Goal: Task Accomplishment & Management: Manage account settings

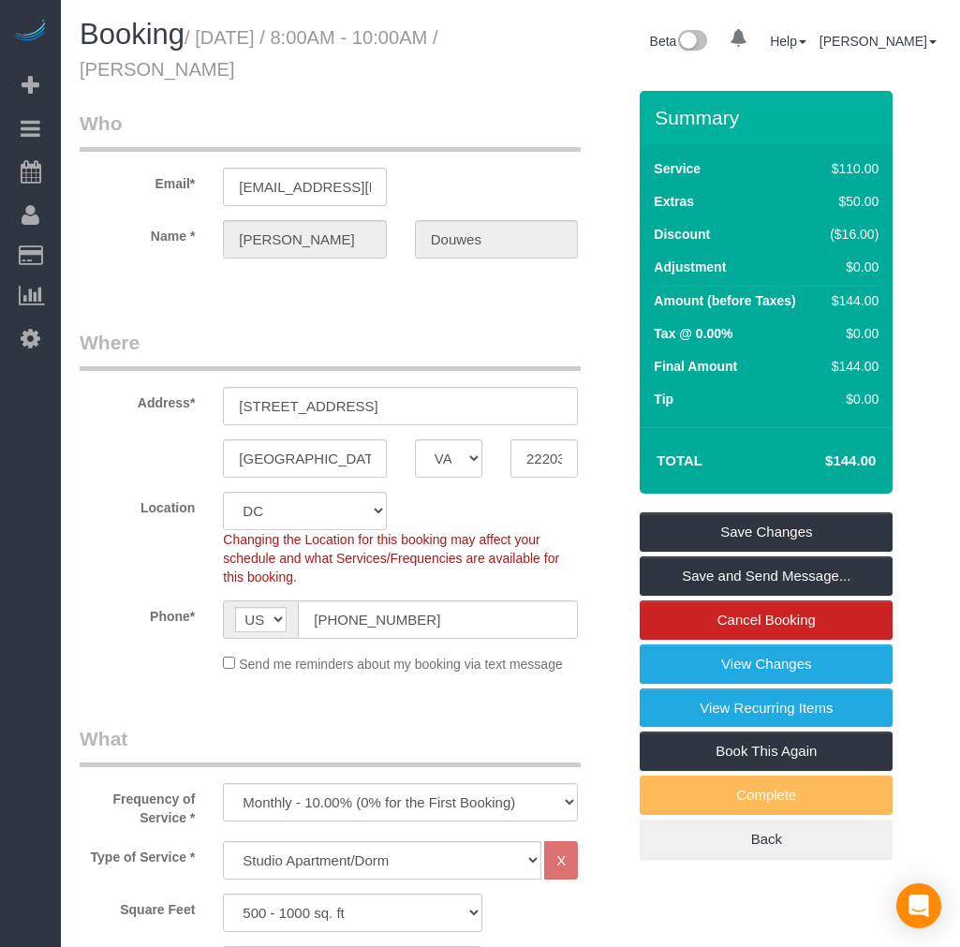
select select "VA"
select select "1"
select select "spot1"
select select "number:1"
select select "number:26"
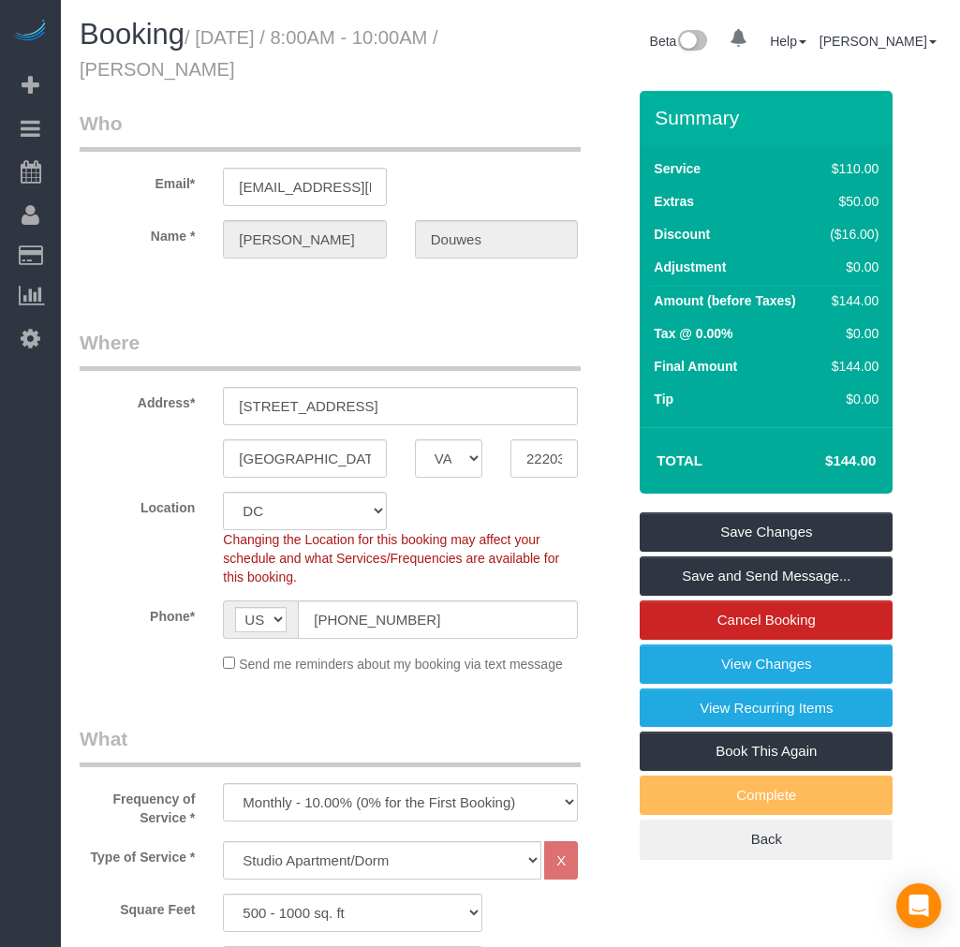
select select "number:35"
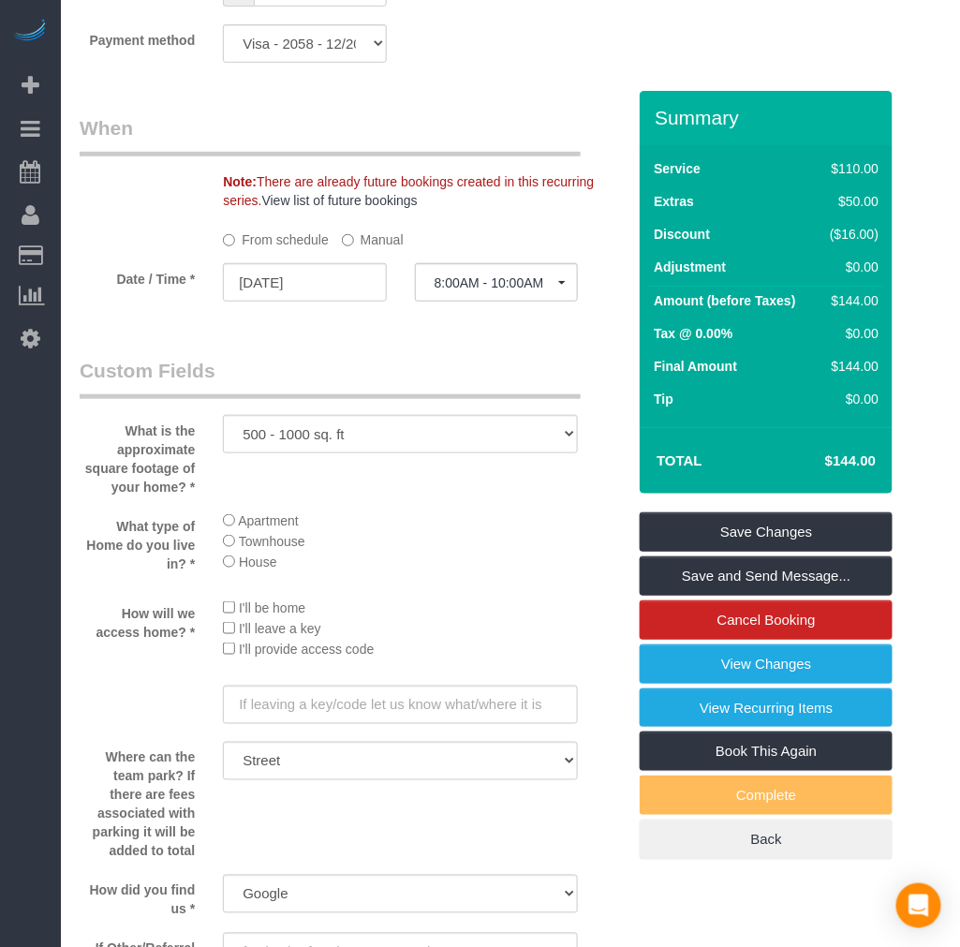
scroll to position [1756, 0]
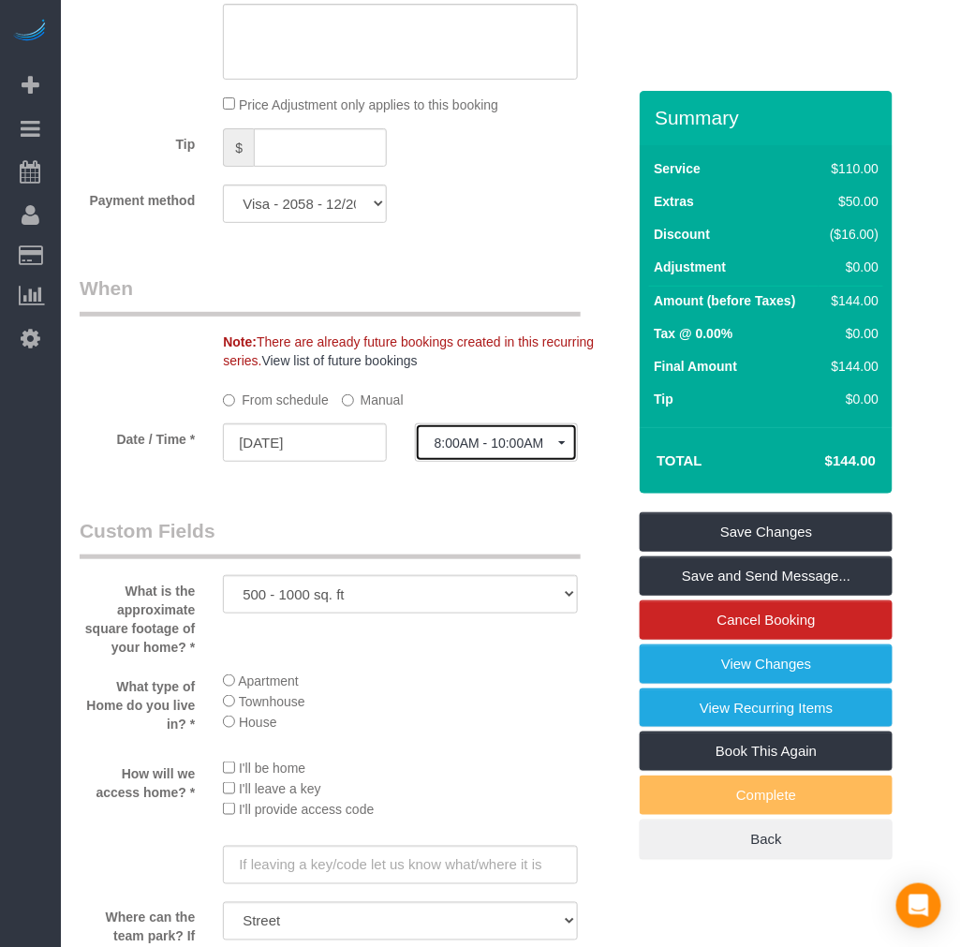
click at [485, 445] on button "8:00AM - 10:00AM" at bounding box center [496, 442] width 163 height 38
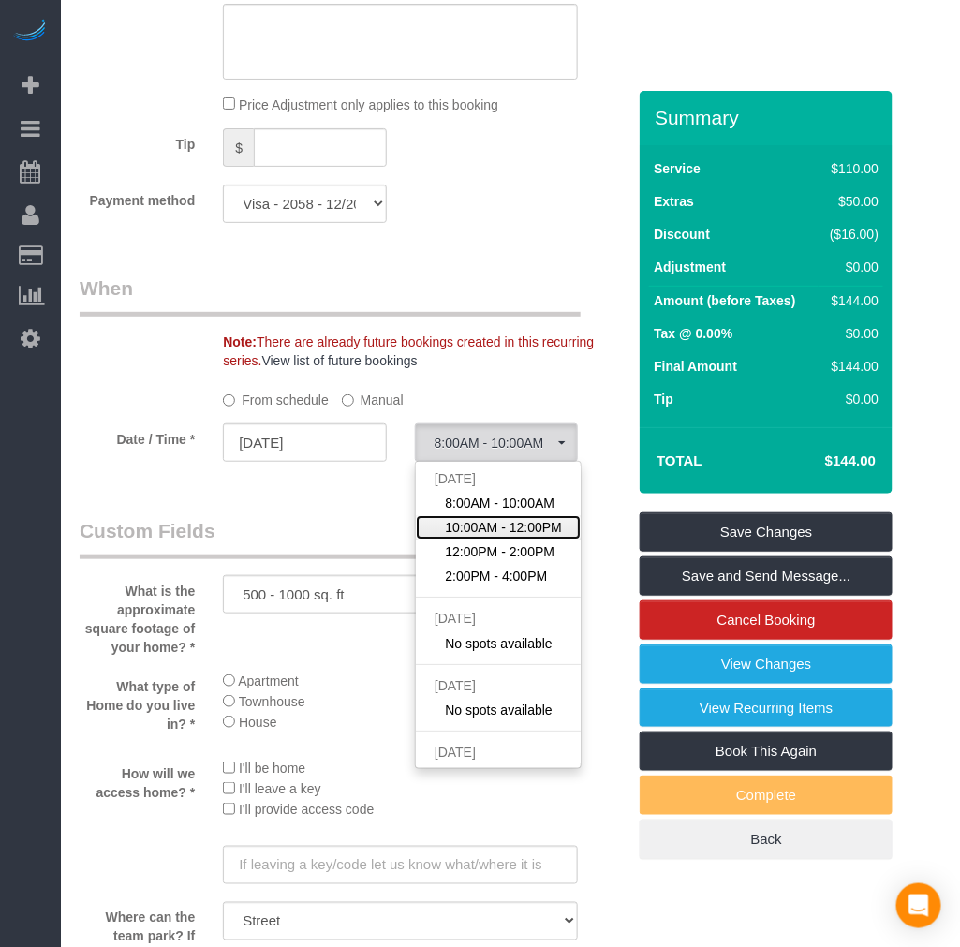
click at [510, 537] on span "10:00AM - 12:00PM" at bounding box center [503, 527] width 117 height 19
select select "spot2"
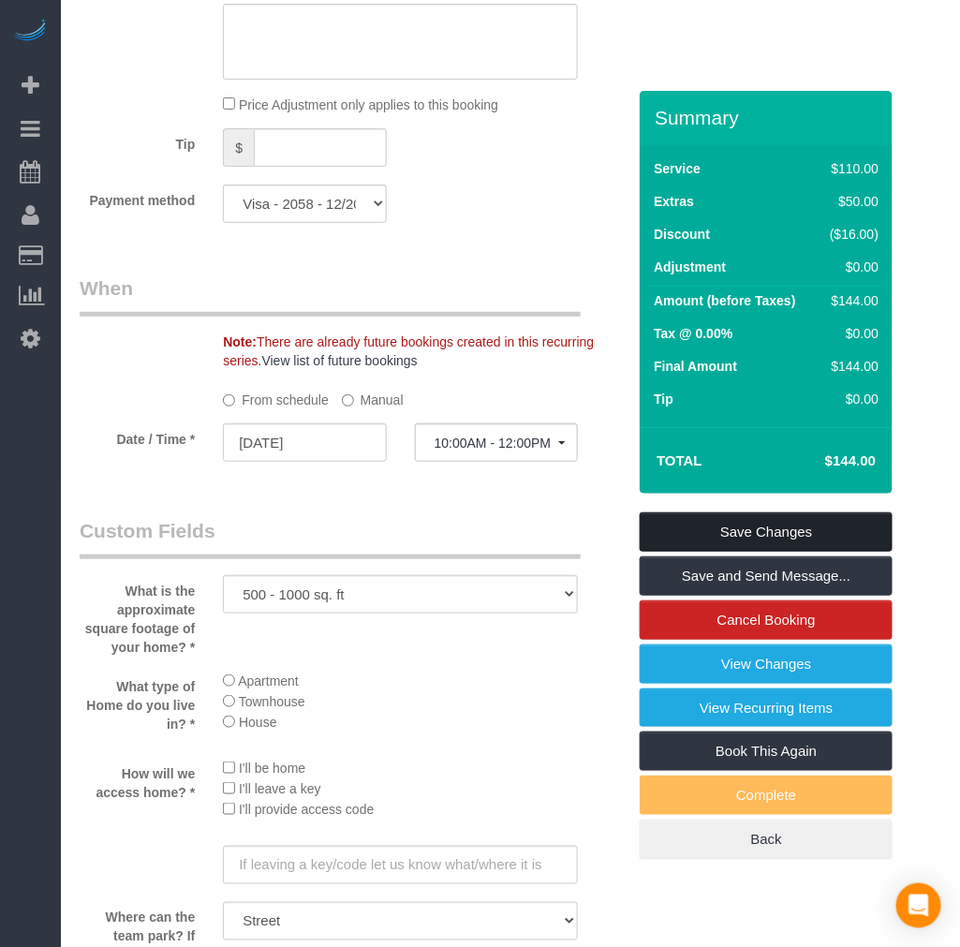
click at [810, 538] on link "Save Changes" at bounding box center [766, 531] width 253 height 39
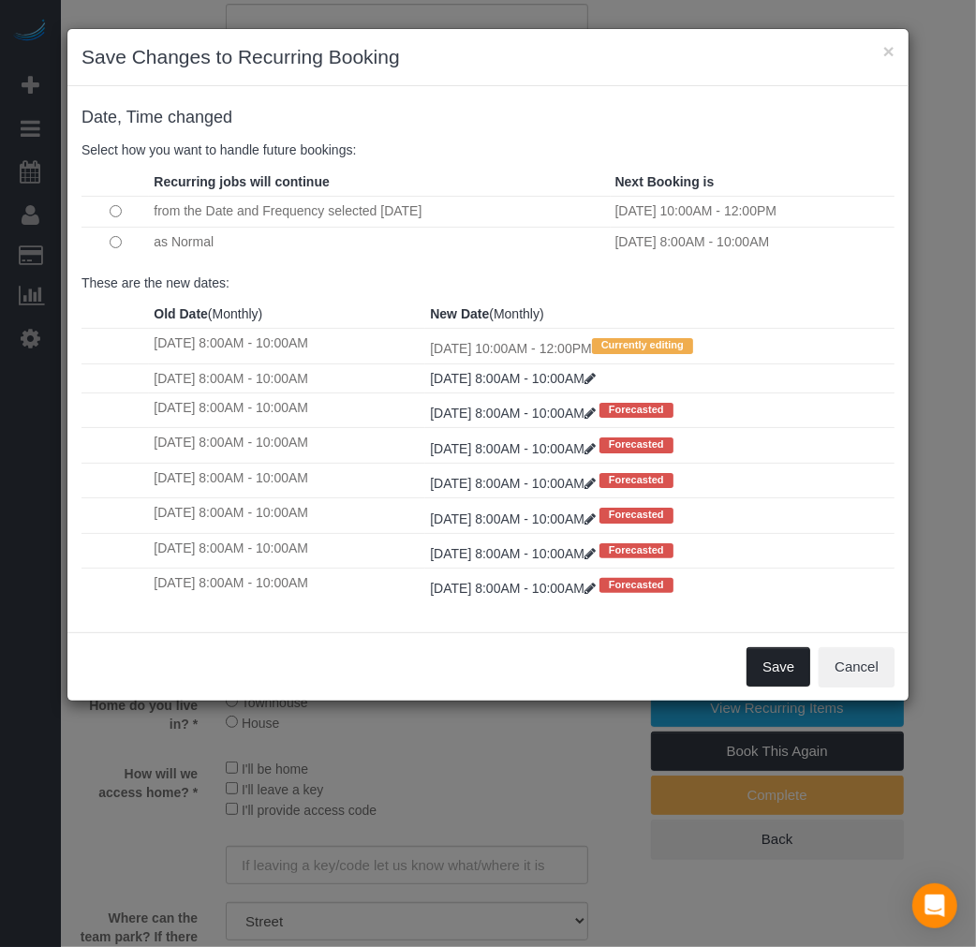
click at [783, 686] on button "Save" at bounding box center [778, 666] width 64 height 39
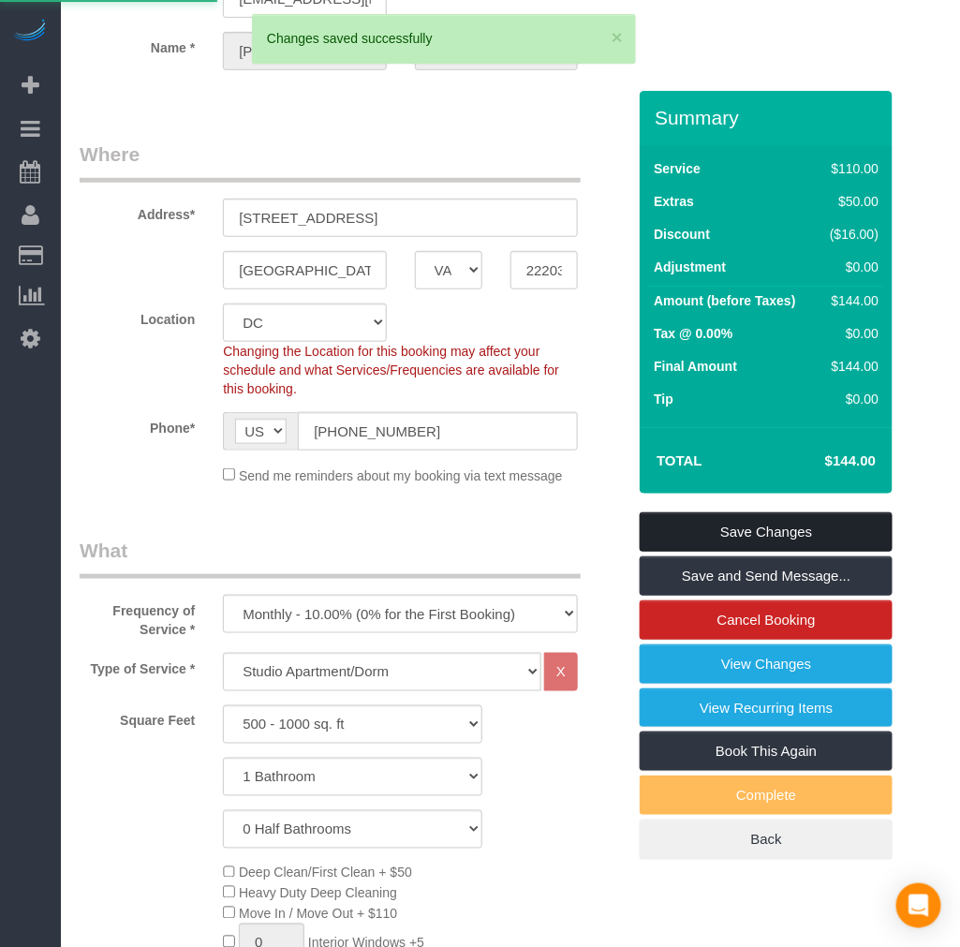
scroll to position [0, 0]
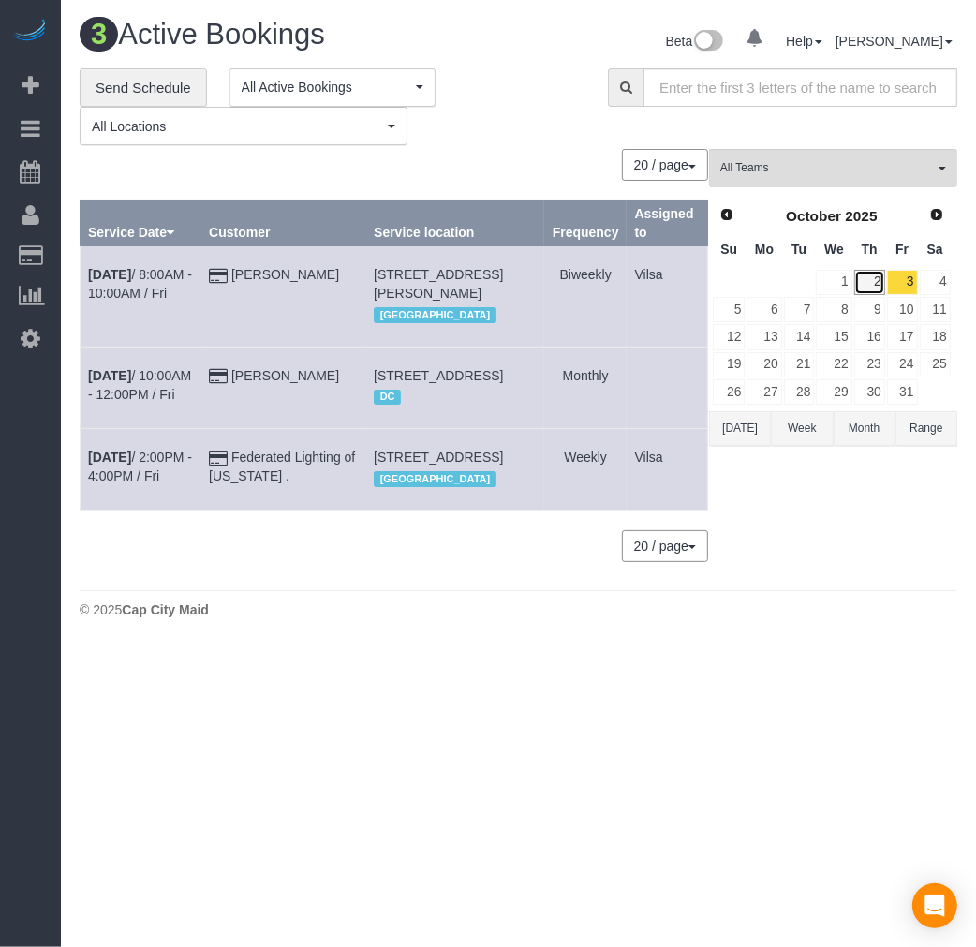
click at [873, 288] on link "2" at bounding box center [869, 282] width 31 height 25
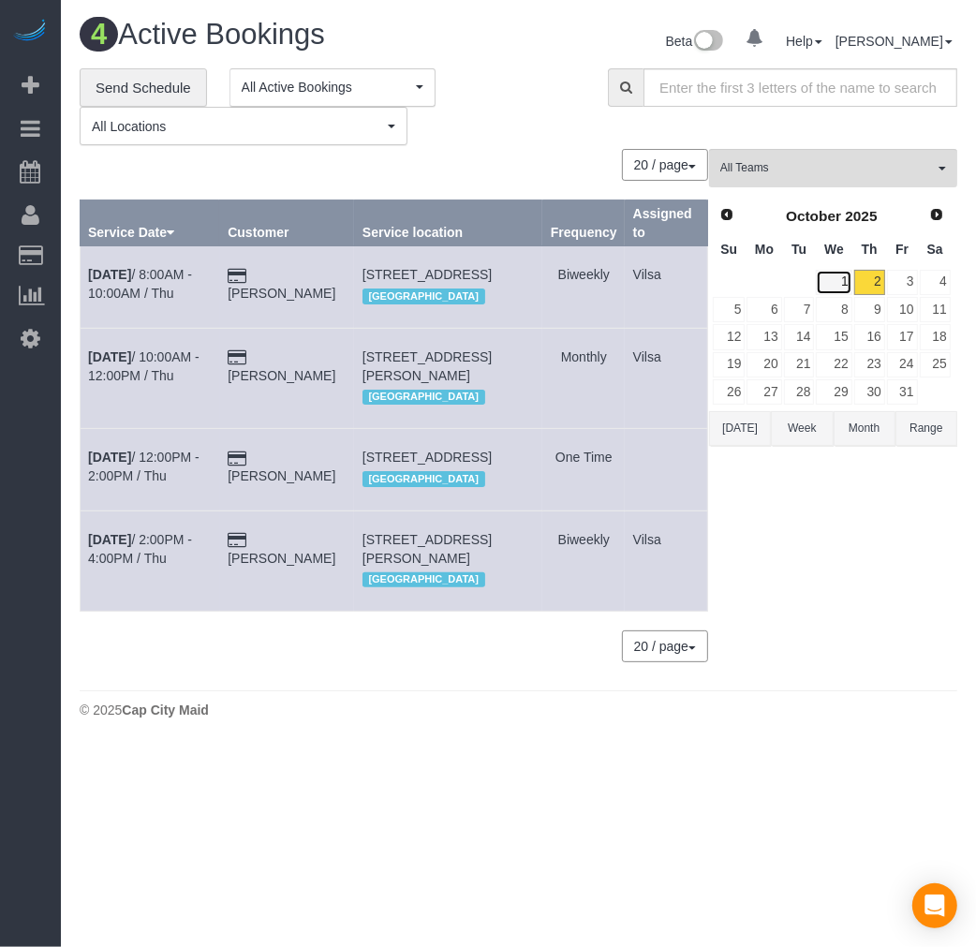
click at [848, 278] on link "1" at bounding box center [834, 282] width 36 height 25
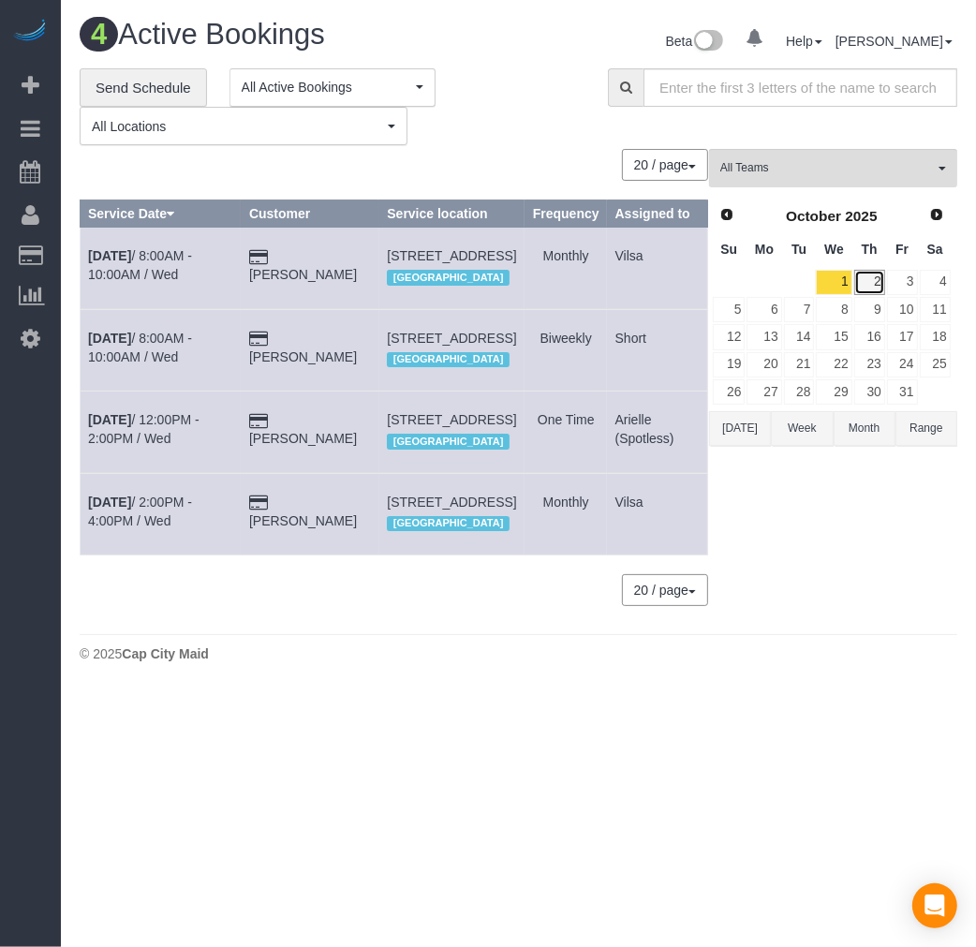
click at [875, 284] on link "2" at bounding box center [869, 282] width 31 height 25
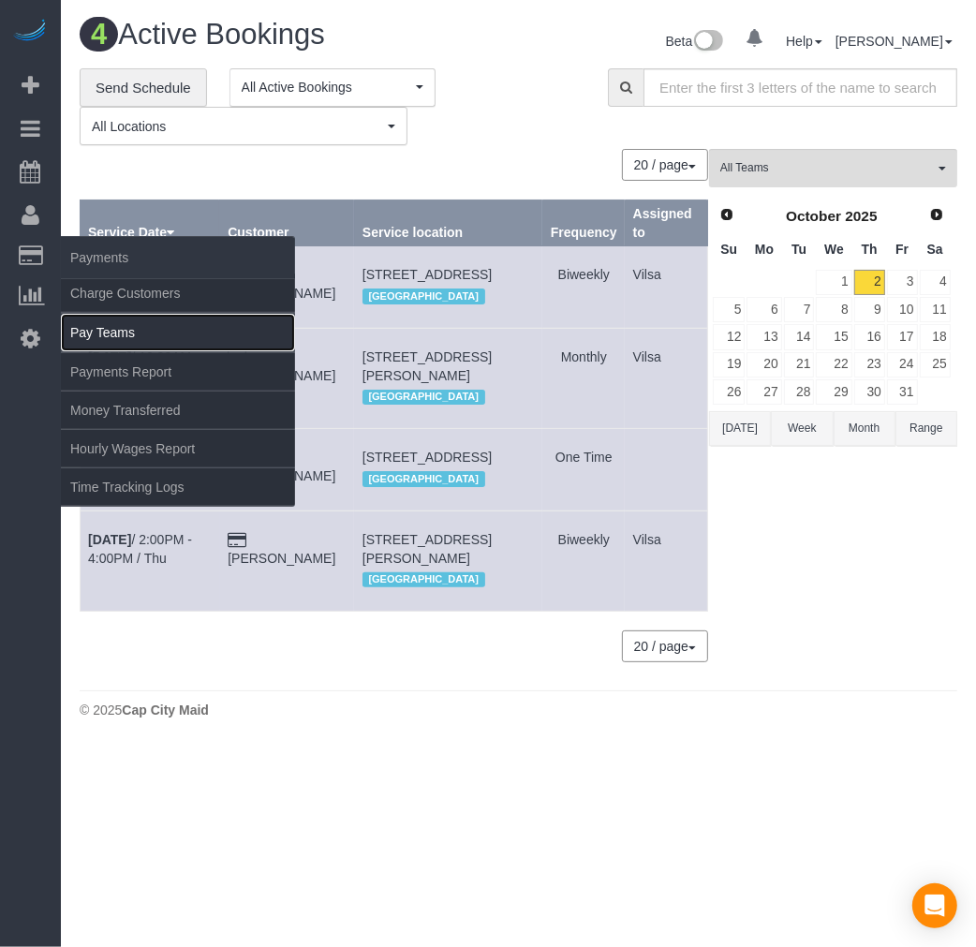
click at [125, 351] on link "Pay Teams" at bounding box center [178, 332] width 234 height 37
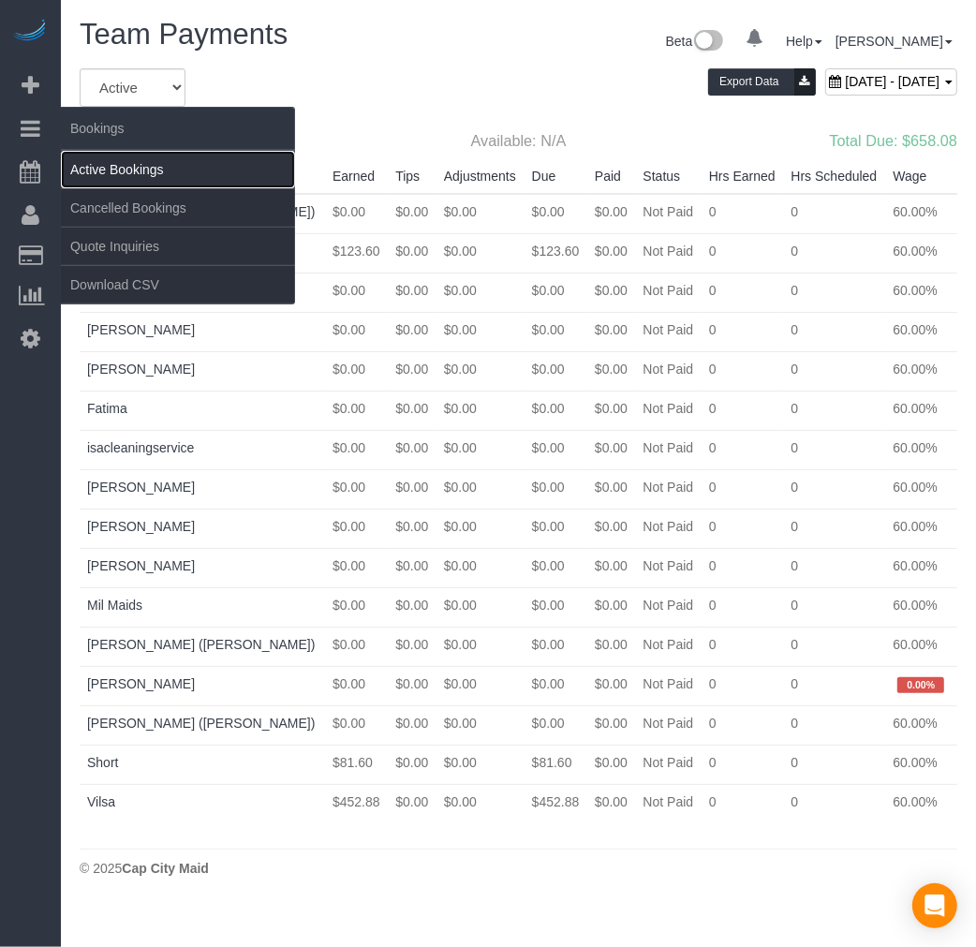
click at [96, 165] on link "Active Bookings" at bounding box center [178, 169] width 234 height 37
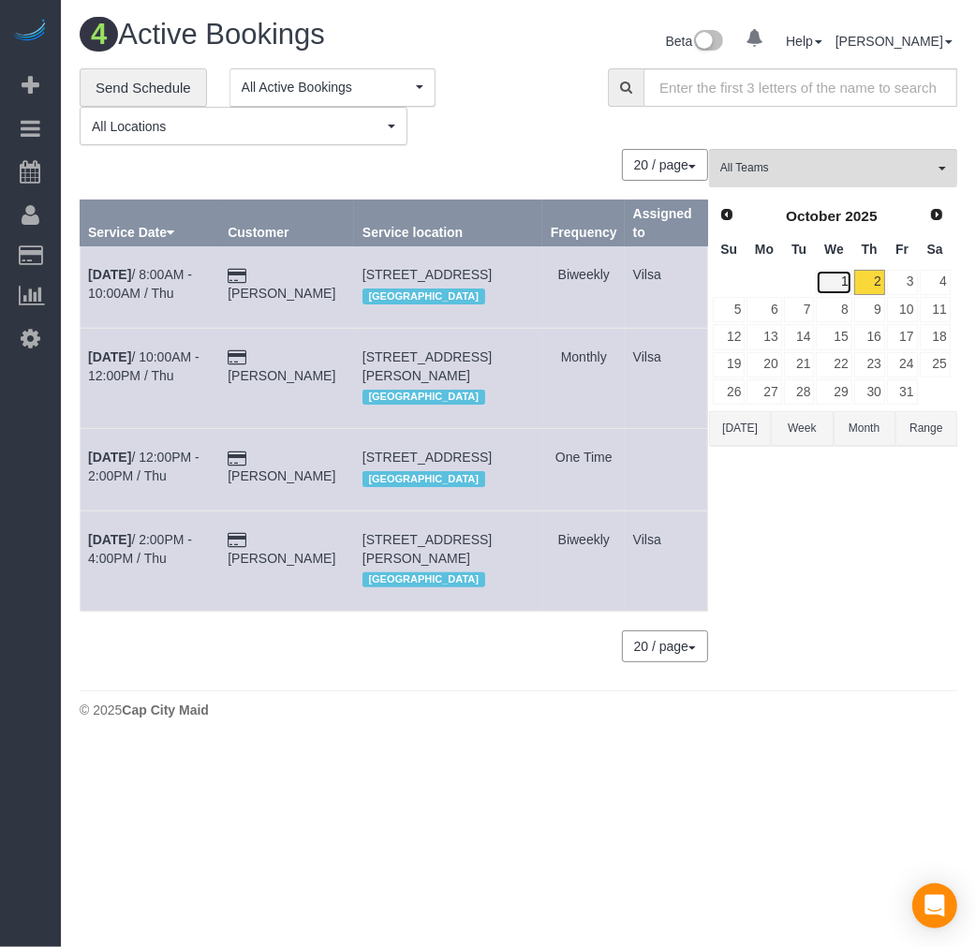
click at [835, 285] on link "1" at bounding box center [834, 282] width 36 height 25
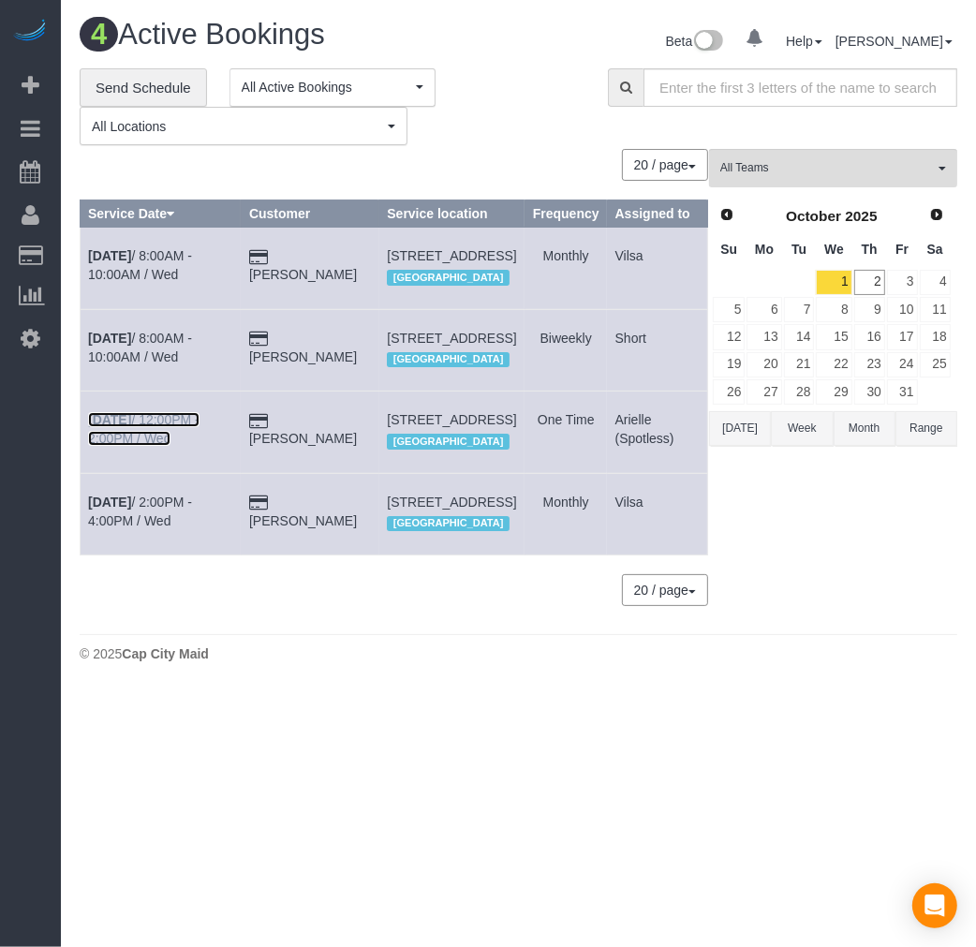
click at [119, 427] on b "[DATE]" at bounding box center [109, 419] width 43 height 15
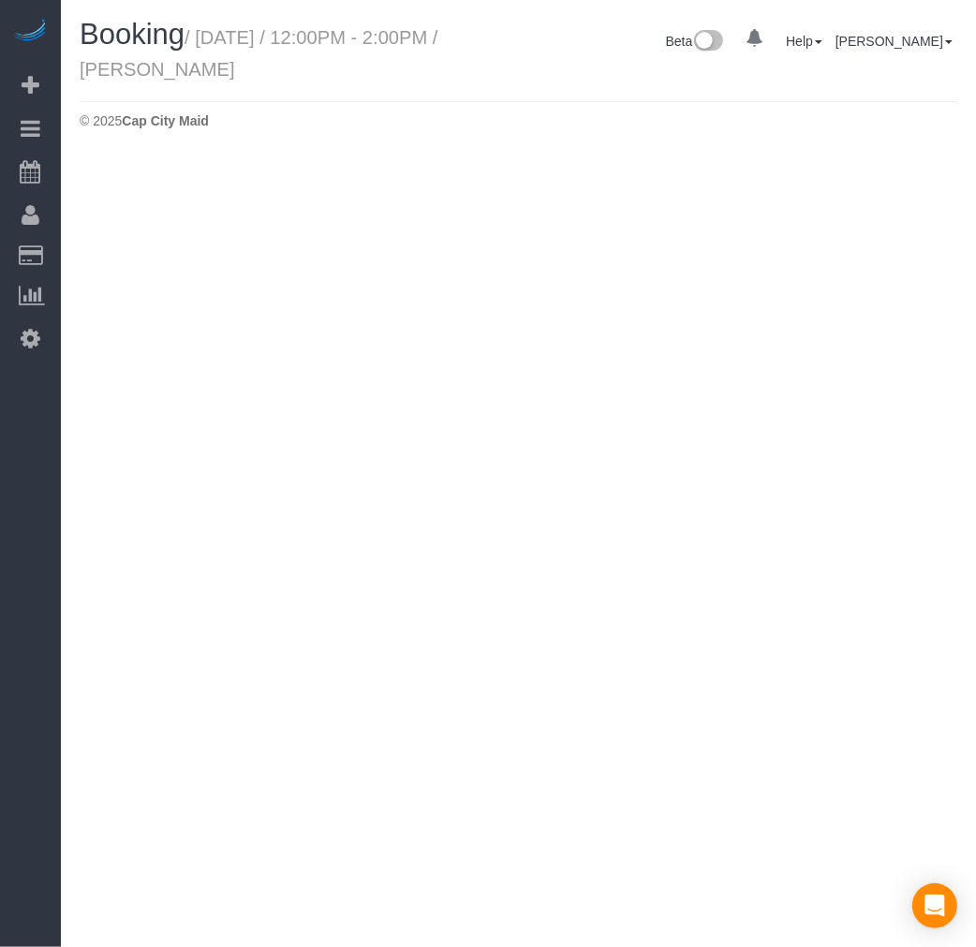
select select "VA"
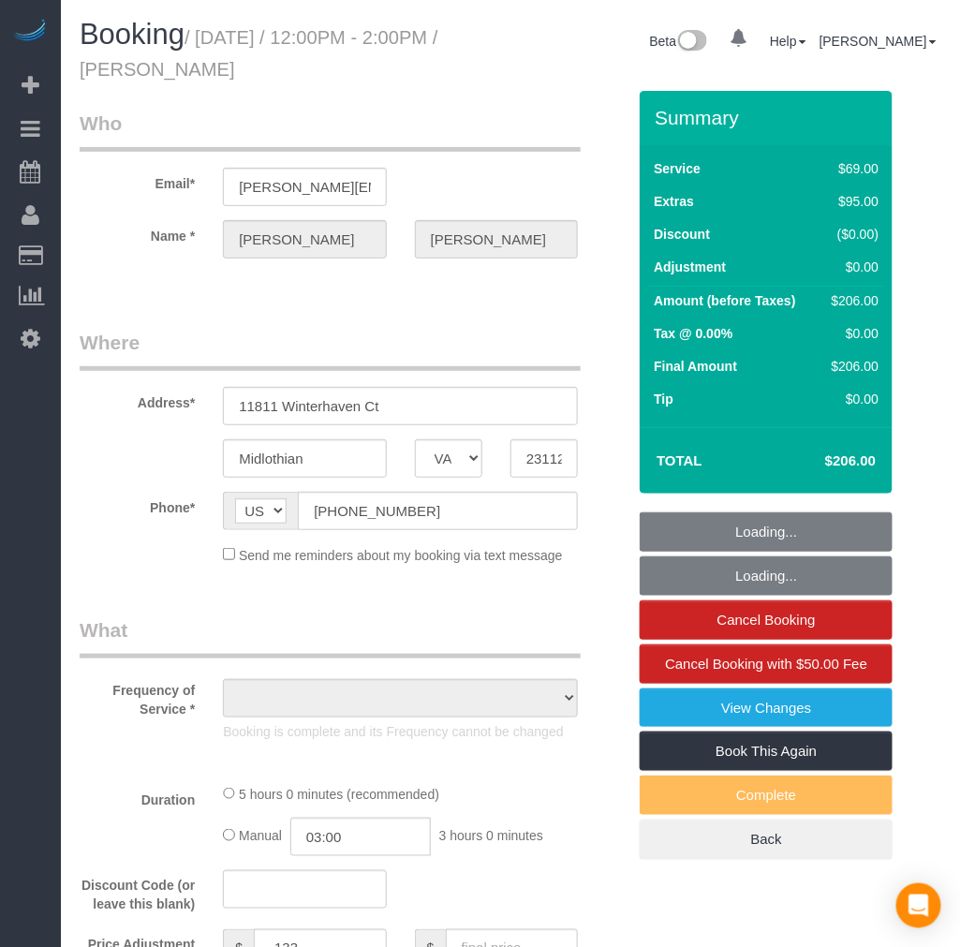
select select "string:fspay-96e87eb6-c66d-4e58-ae4a-a1469de70989"
select select "object:3447"
select select "number:3"
select select "number:42"
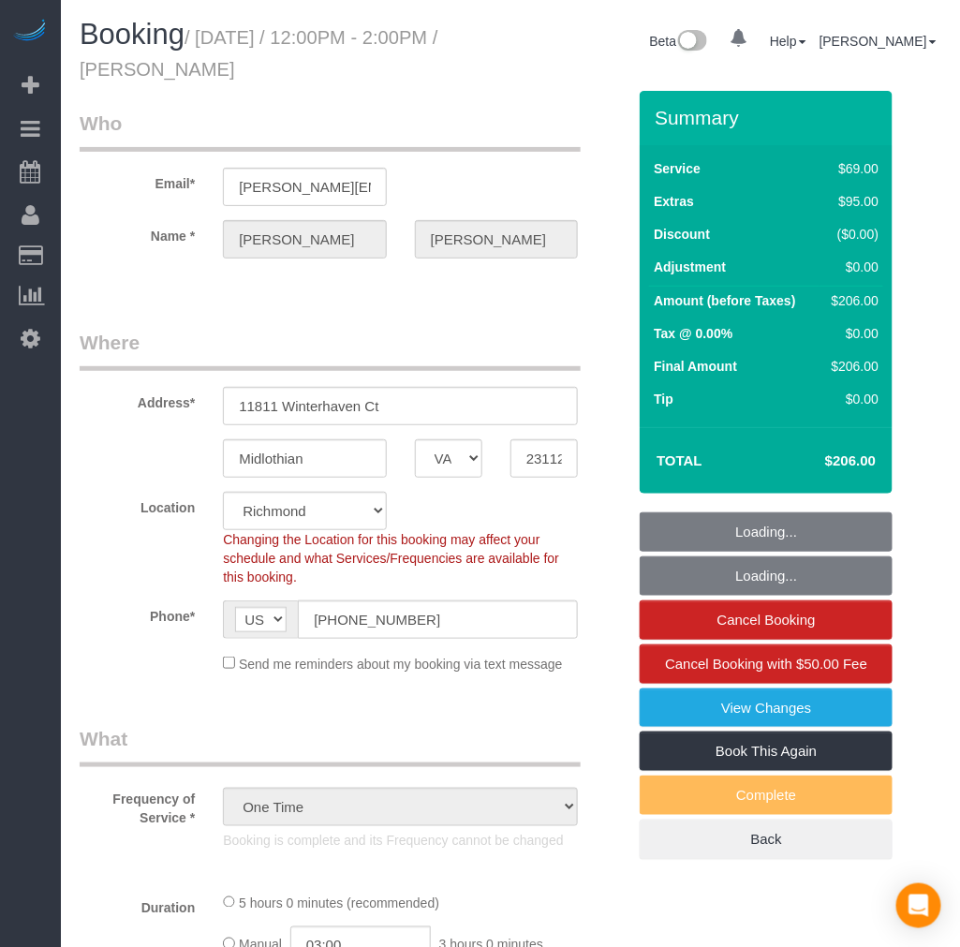
select select "object:3654"
select select "1501"
select select "2"
select select "spot14"
select select "1501"
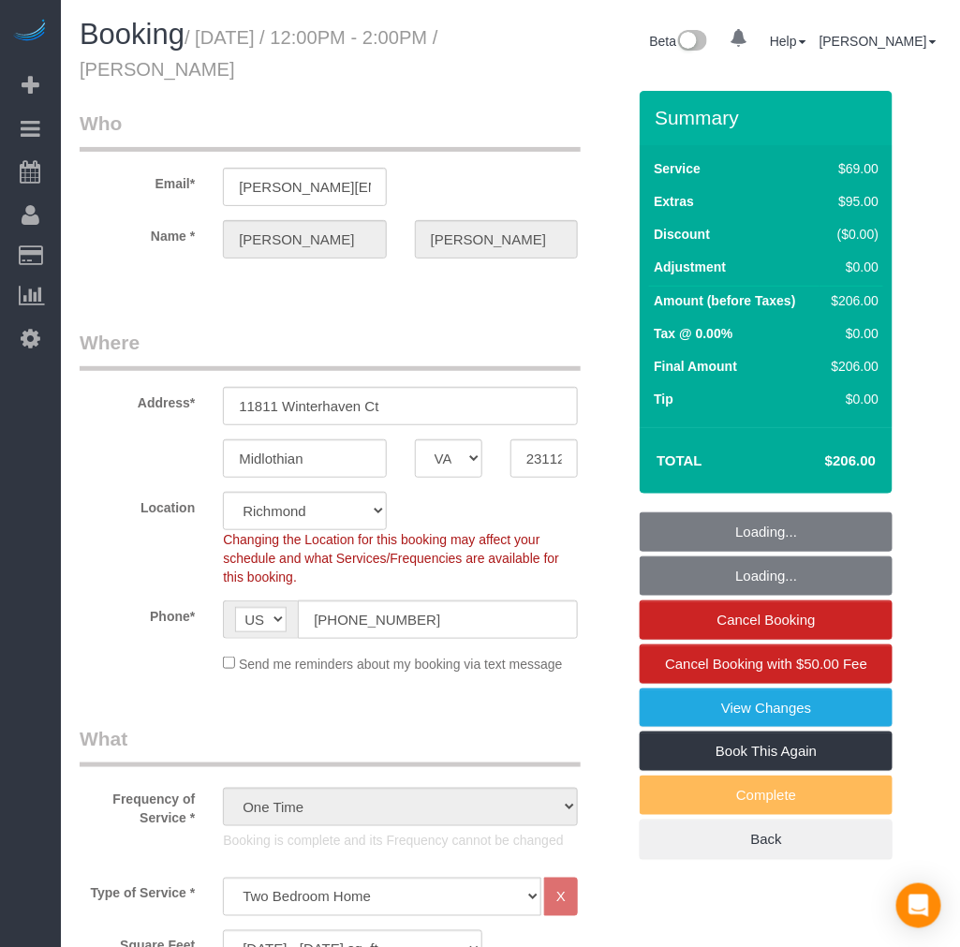
select select "2"
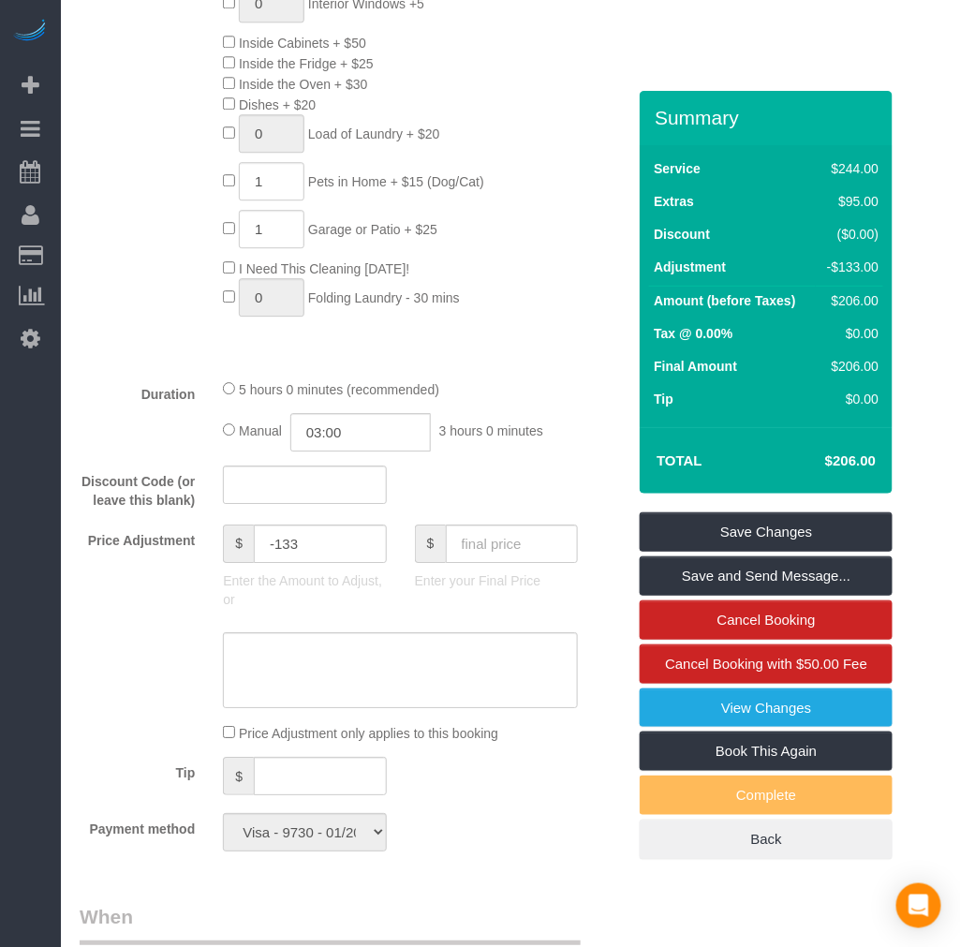
scroll to position [1352, 0]
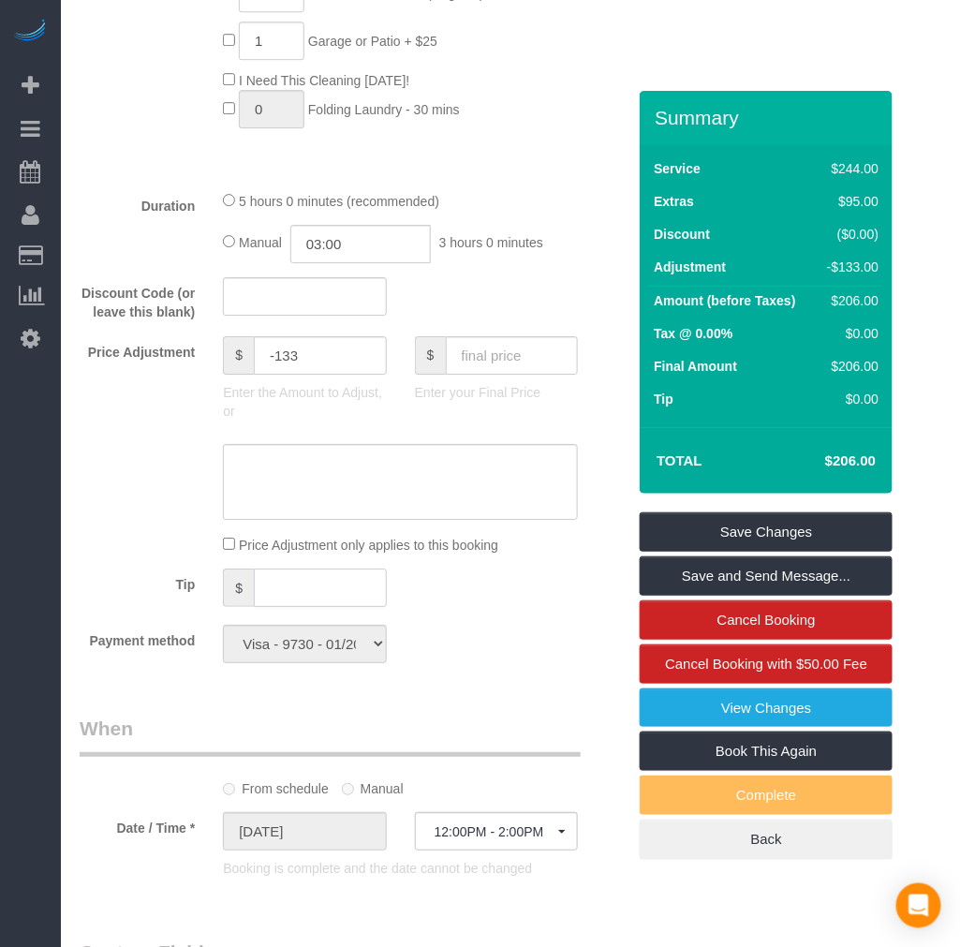
click at [333, 607] on input "text" at bounding box center [320, 587] width 133 height 38
type input "45"
click at [494, 654] on div "Payment method Visa - 9730 - 01/2027 (Default) Add Credit Card ─────────────── …" at bounding box center [353, 644] width 574 height 38
click at [510, 361] on input "text" at bounding box center [512, 355] width 133 height 38
type input "206"
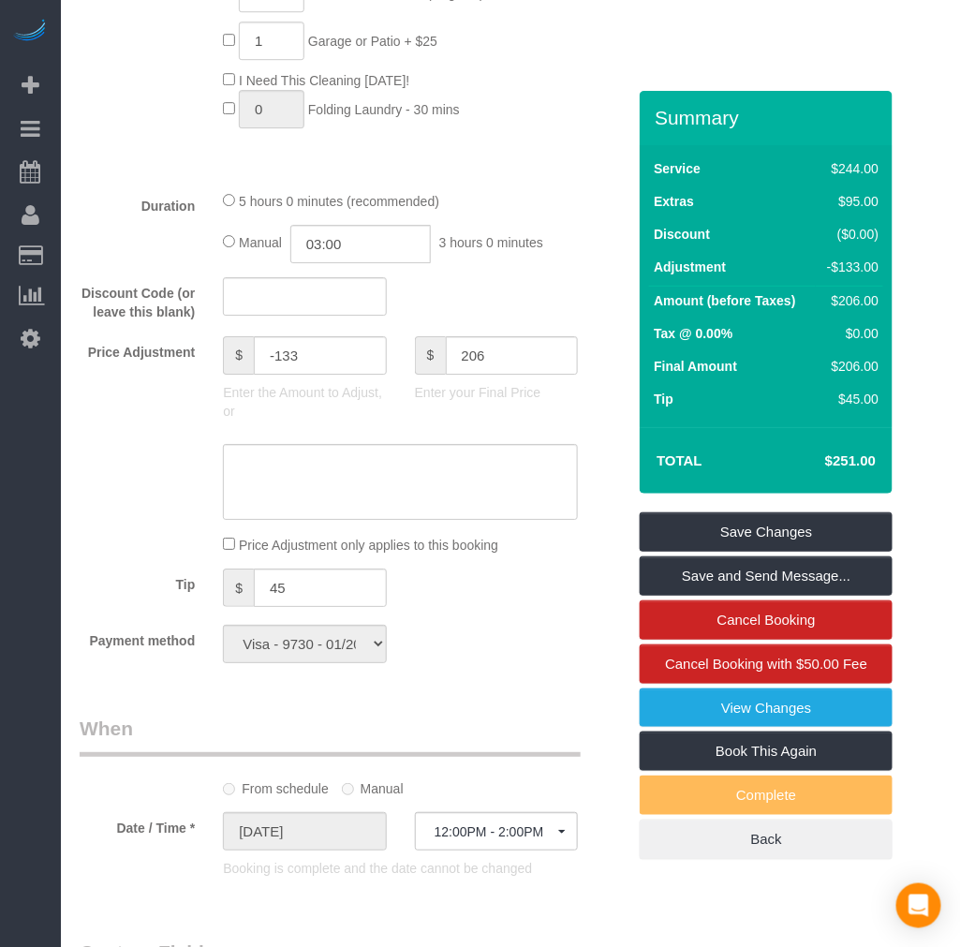
click at [556, 723] on div "Who Email* [PERSON_NAME][EMAIL_ADDRESS][DOMAIN_NAME] Name * [PERSON_NAME][GEOGR…" at bounding box center [353, 529] width 574 height 3580
type input "-178"
click at [780, 518] on link "Save Changes" at bounding box center [766, 531] width 253 height 39
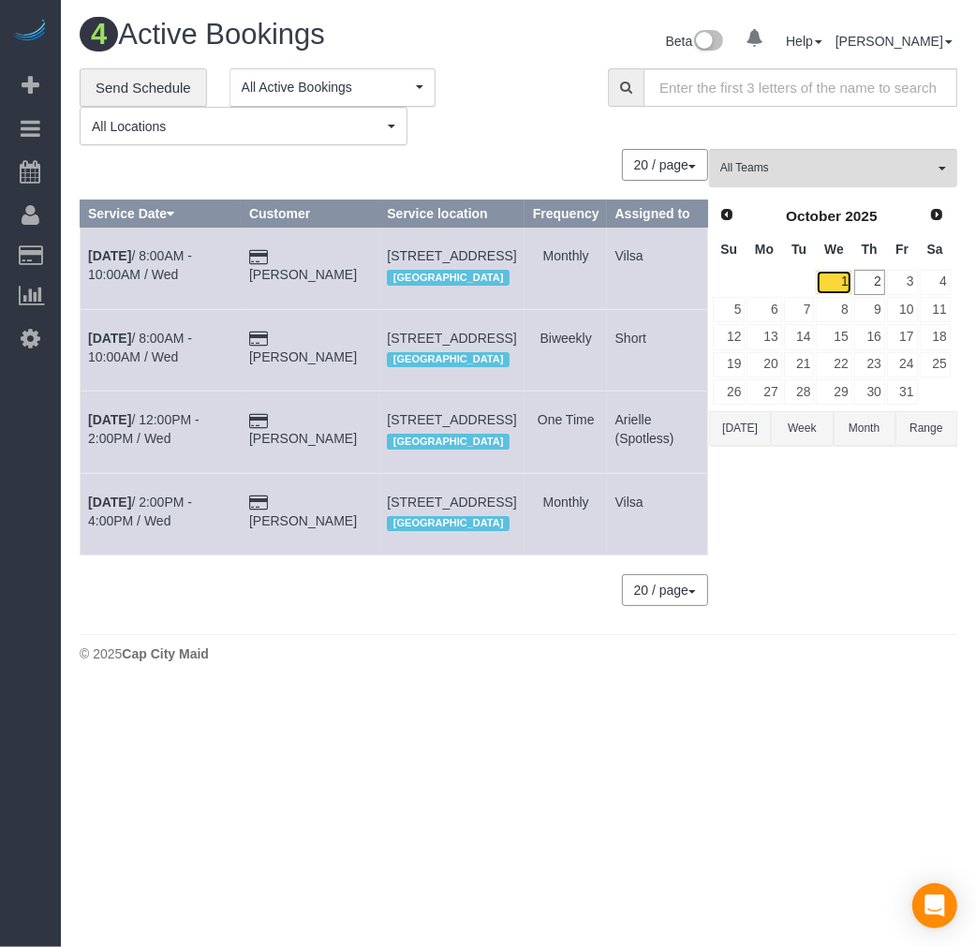
click at [836, 288] on link "1" at bounding box center [834, 282] width 36 height 25
click at [829, 288] on link "1" at bounding box center [834, 282] width 36 height 25
click at [731, 211] on span "Prev" at bounding box center [725, 213] width 15 height 15
click at [811, 391] on link "30" at bounding box center [799, 391] width 31 height 25
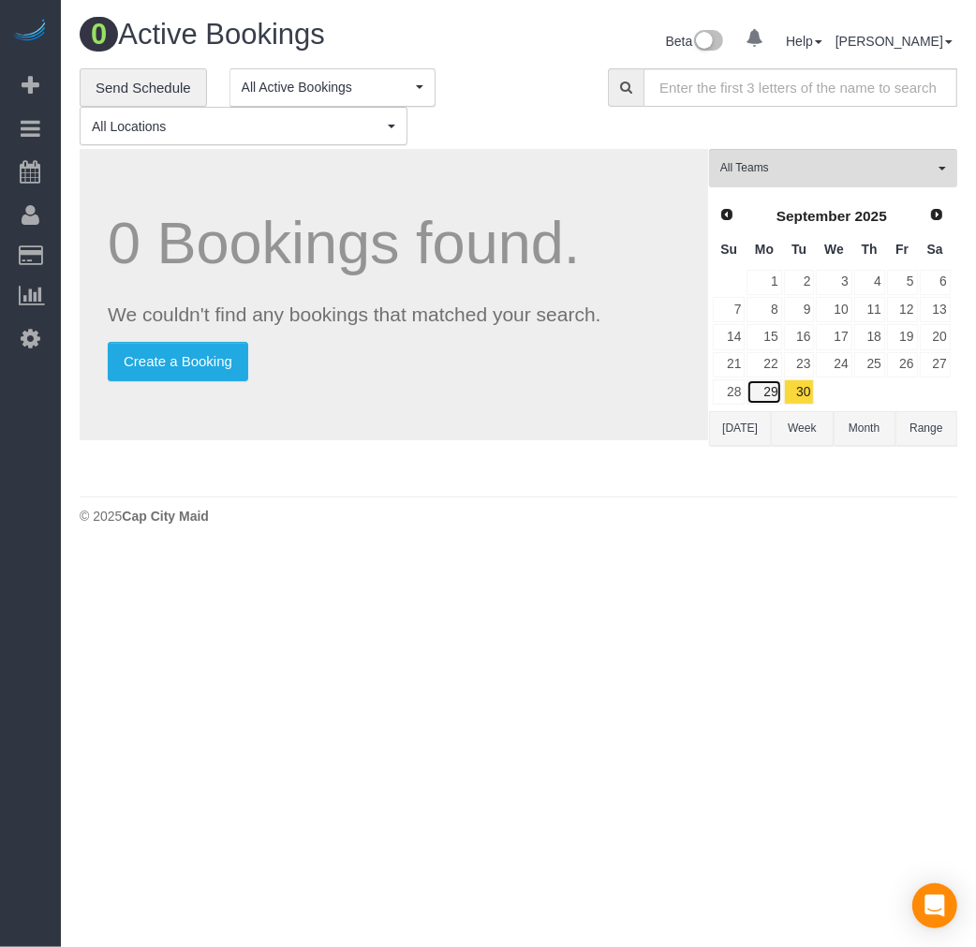
click at [764, 396] on link "29" at bounding box center [763, 391] width 35 height 25
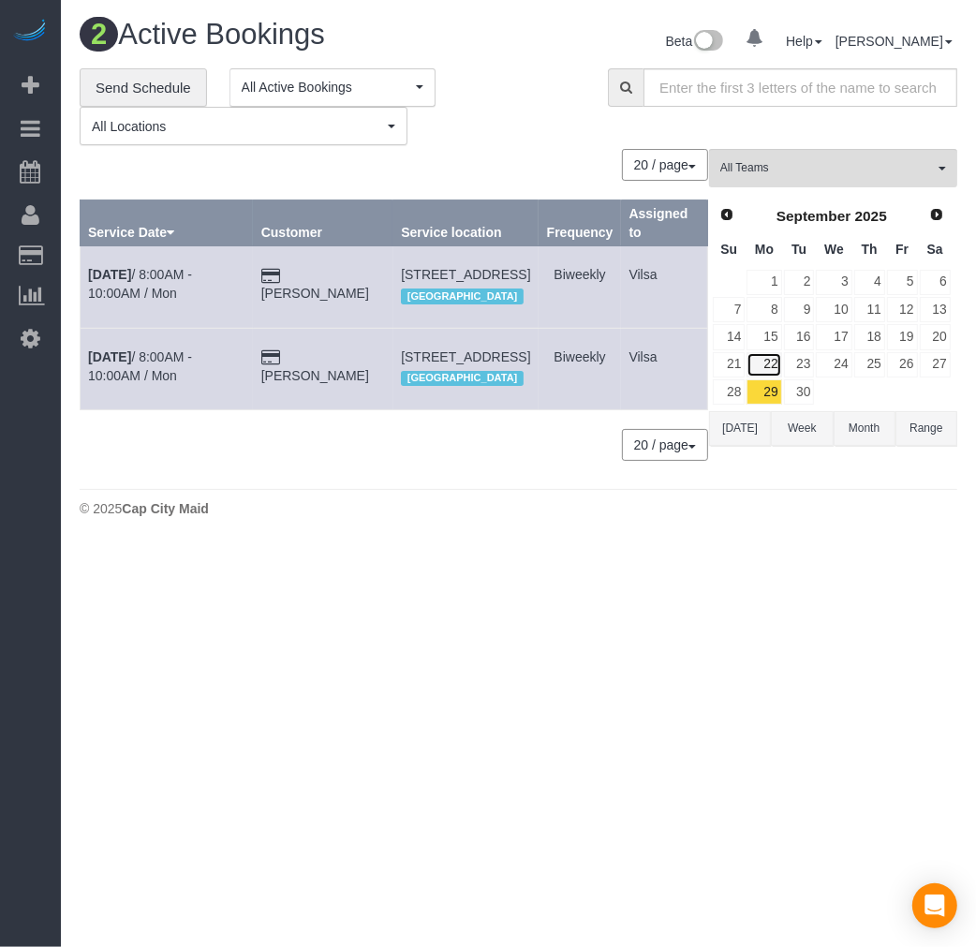
click at [771, 368] on link "22" at bounding box center [763, 364] width 35 height 25
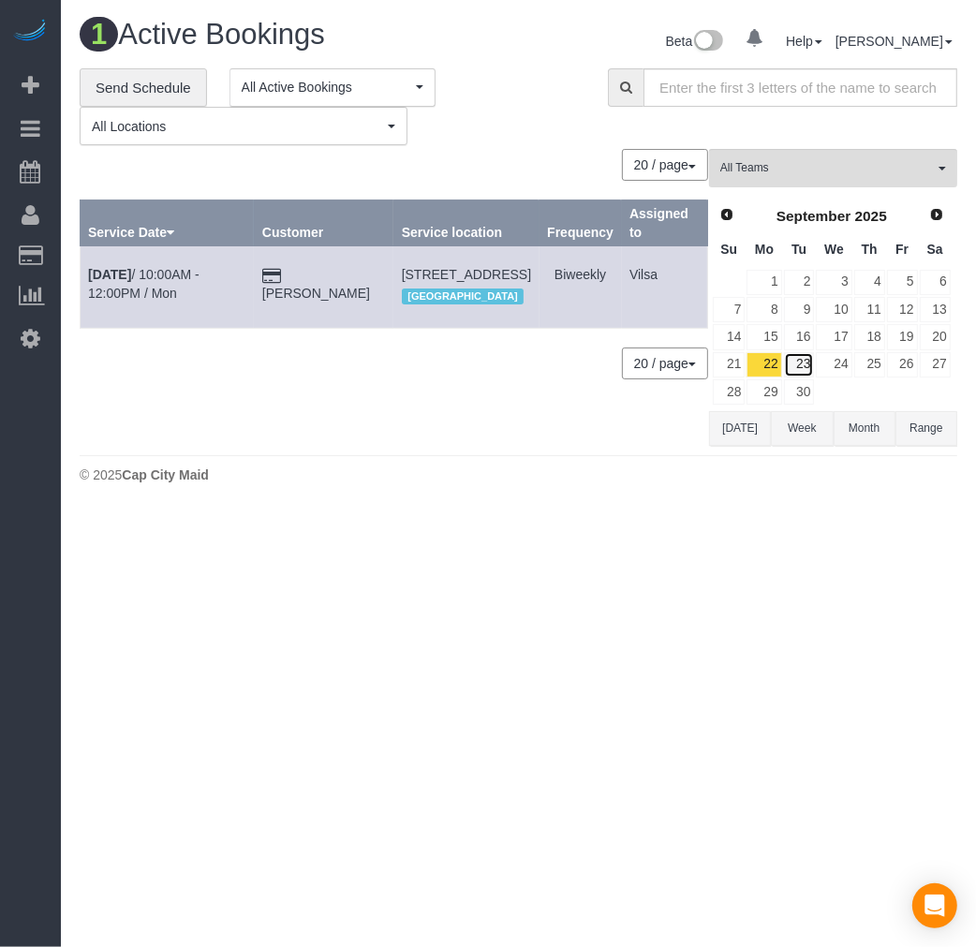
click at [807, 368] on link "23" at bounding box center [799, 364] width 31 height 25
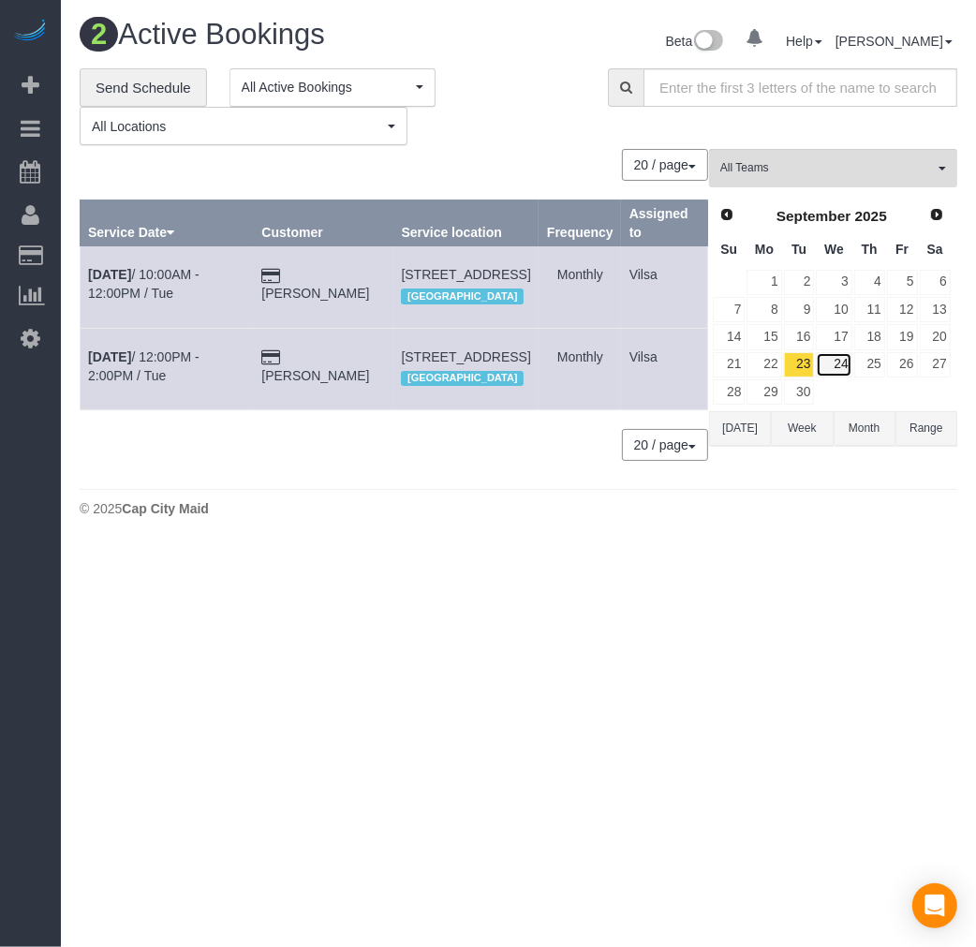
click at [838, 365] on link "24" at bounding box center [834, 364] width 36 height 25
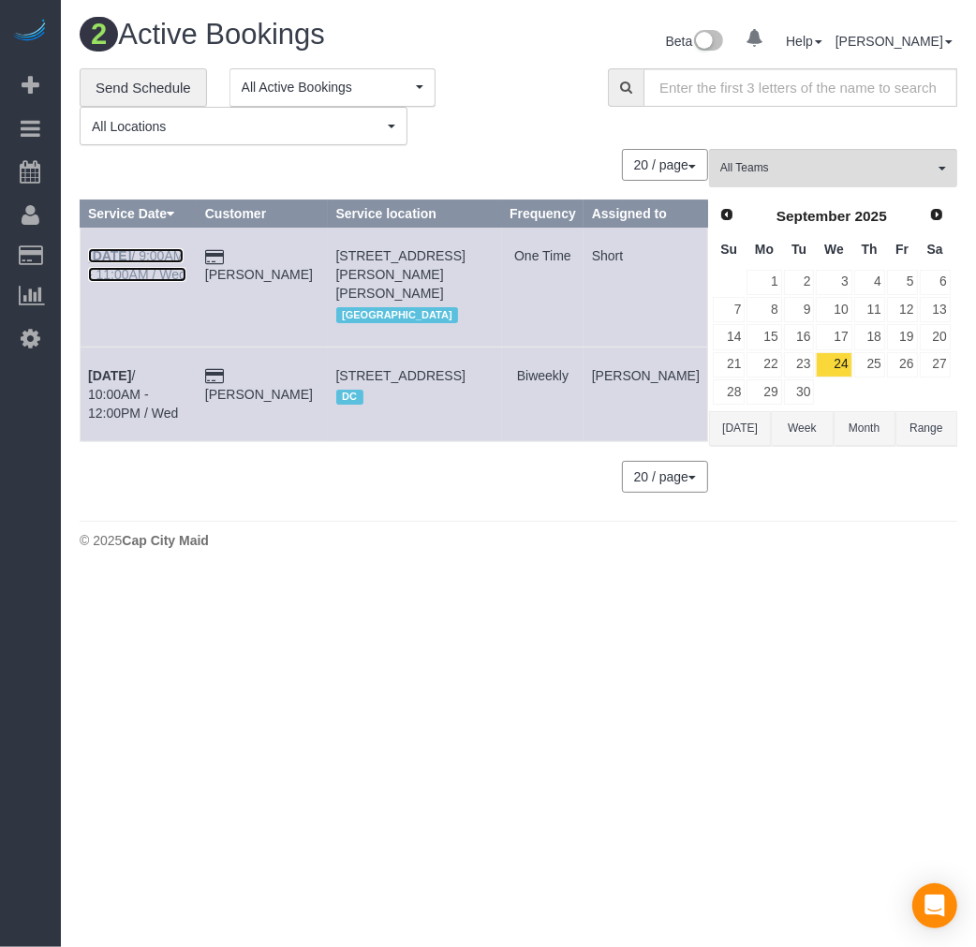
click at [114, 263] on b "[DATE]" at bounding box center [109, 255] width 43 height 15
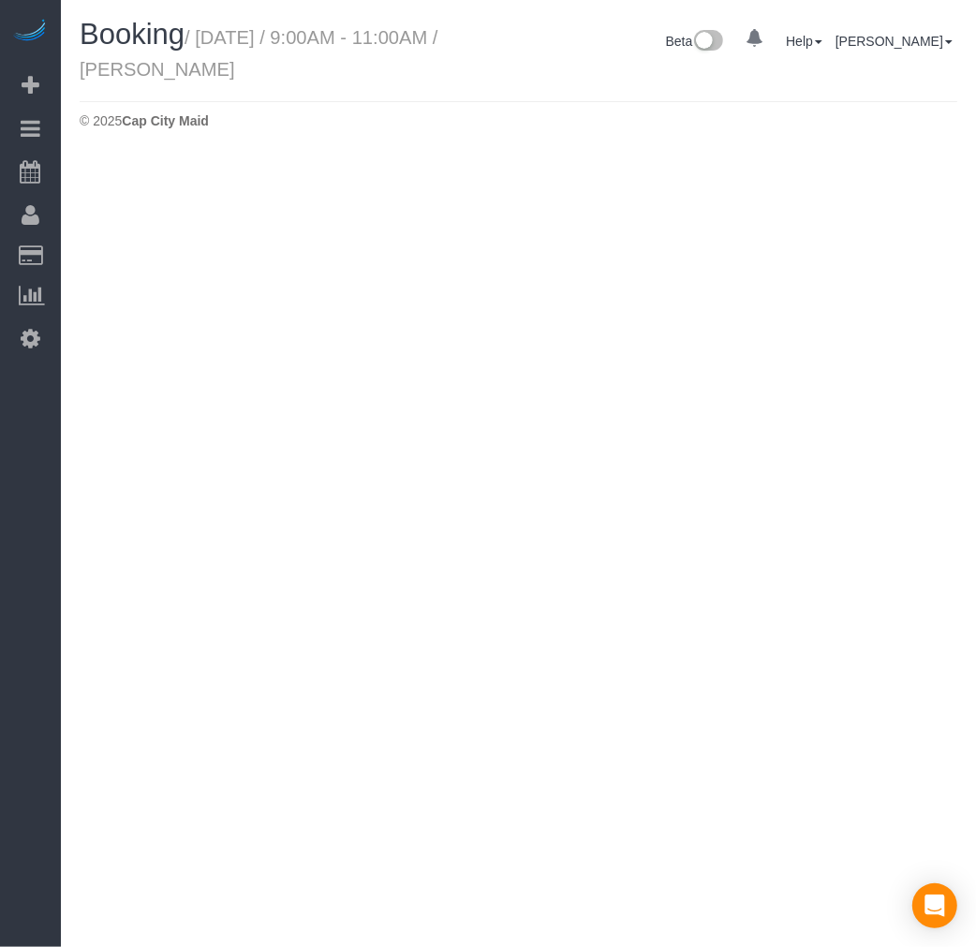
select select "VA"
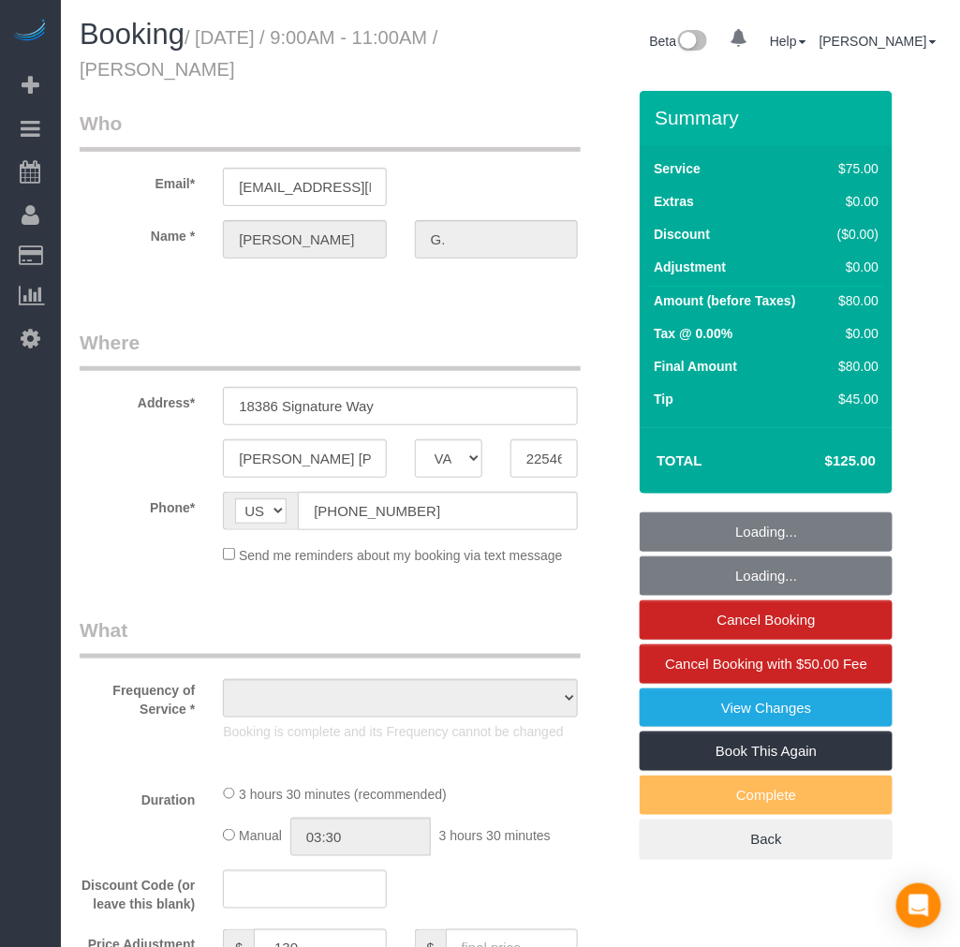
select select "object:4481"
select select "string:fspay-e2438eb6-8880-415e-aac2-a1979ed05b82"
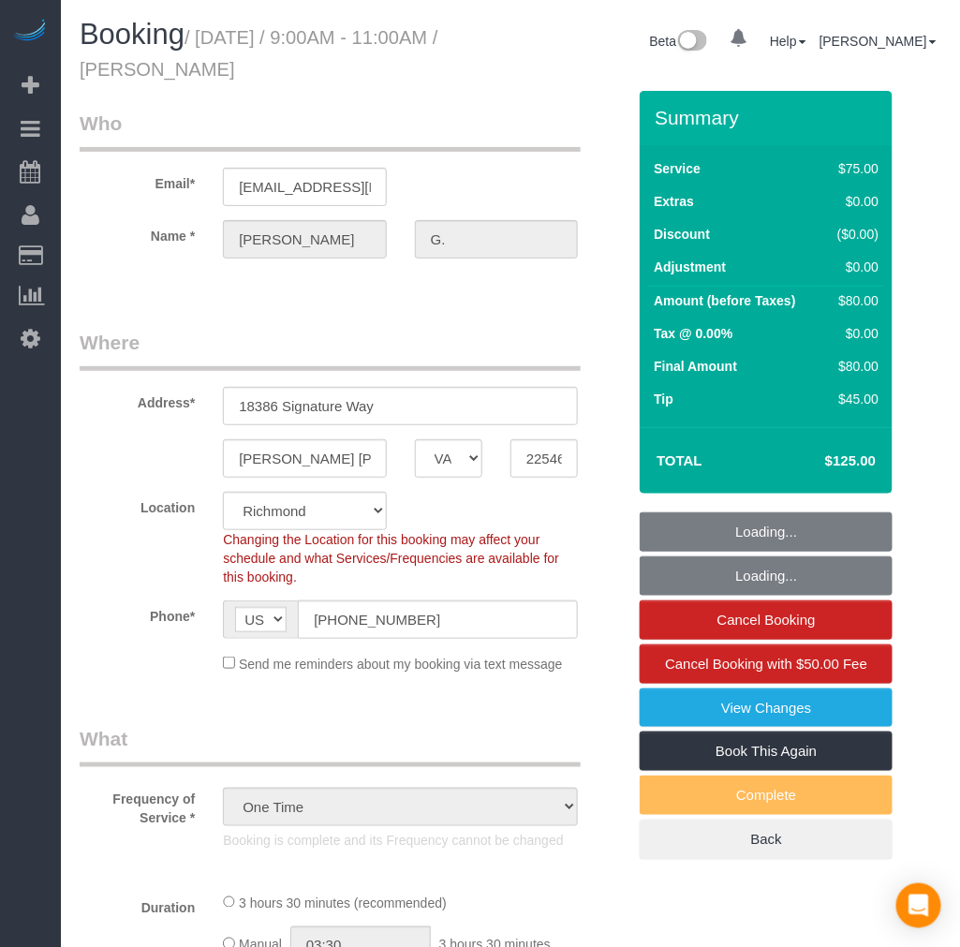
select select "1001"
select select "2"
select select "number:2"
select select "number:42"
select select "object:4860"
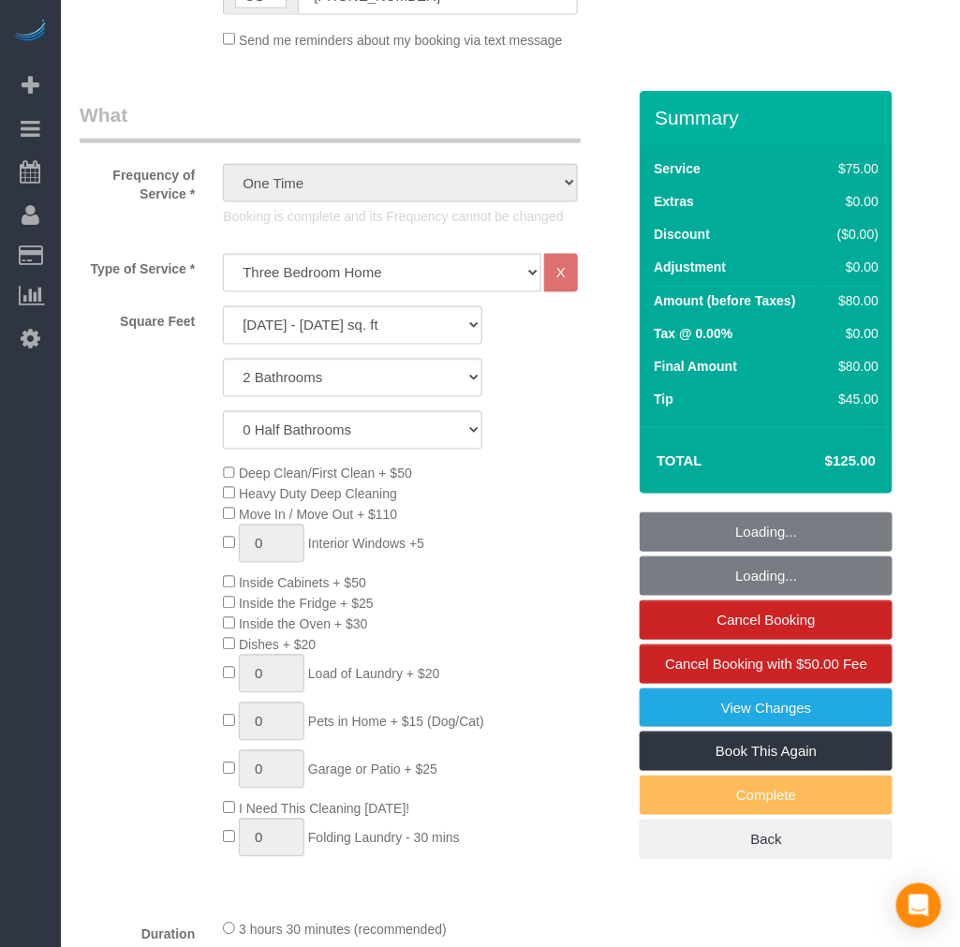
select select "1001"
select select "2"
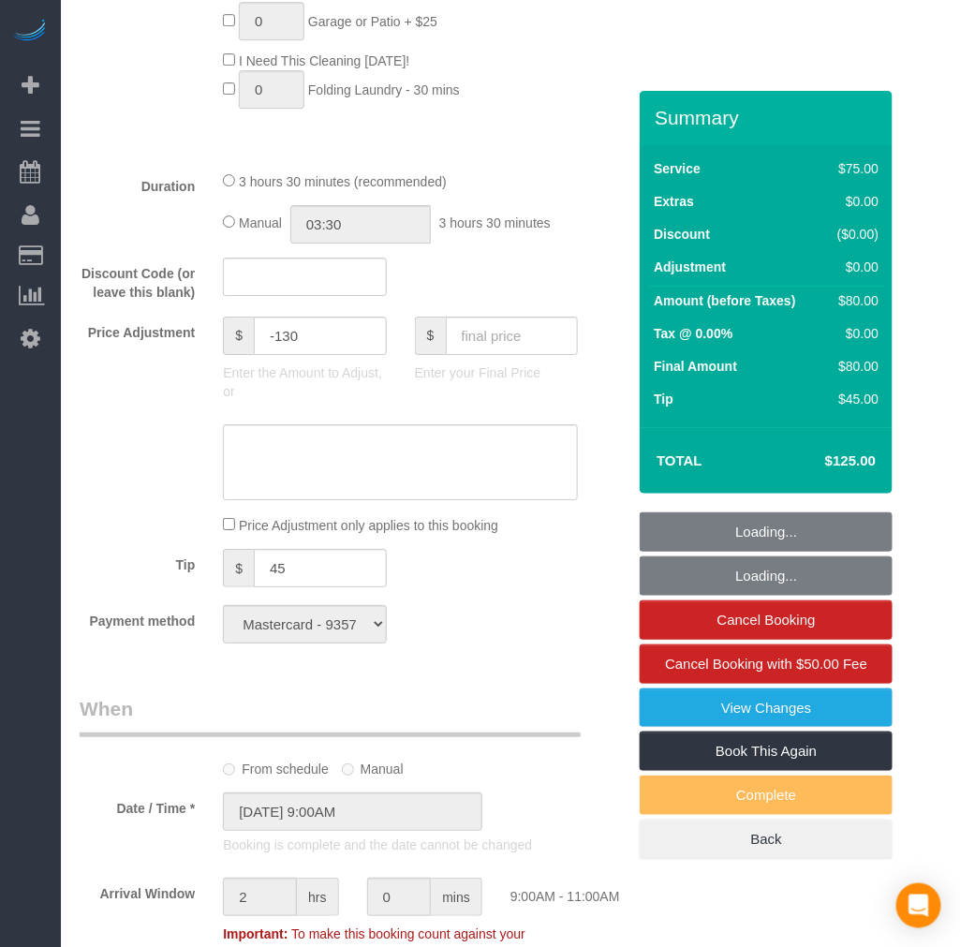
scroll to position [1456, 0]
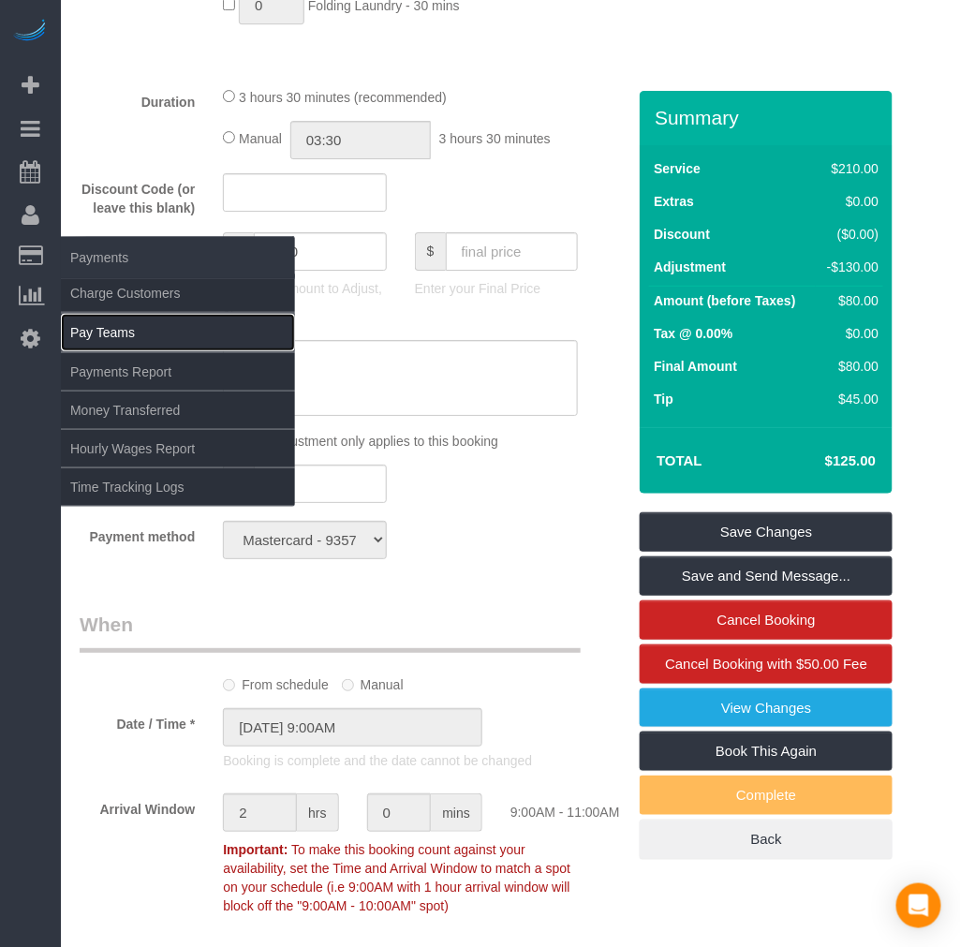
click at [103, 332] on link "Pay Teams" at bounding box center [178, 332] width 234 height 37
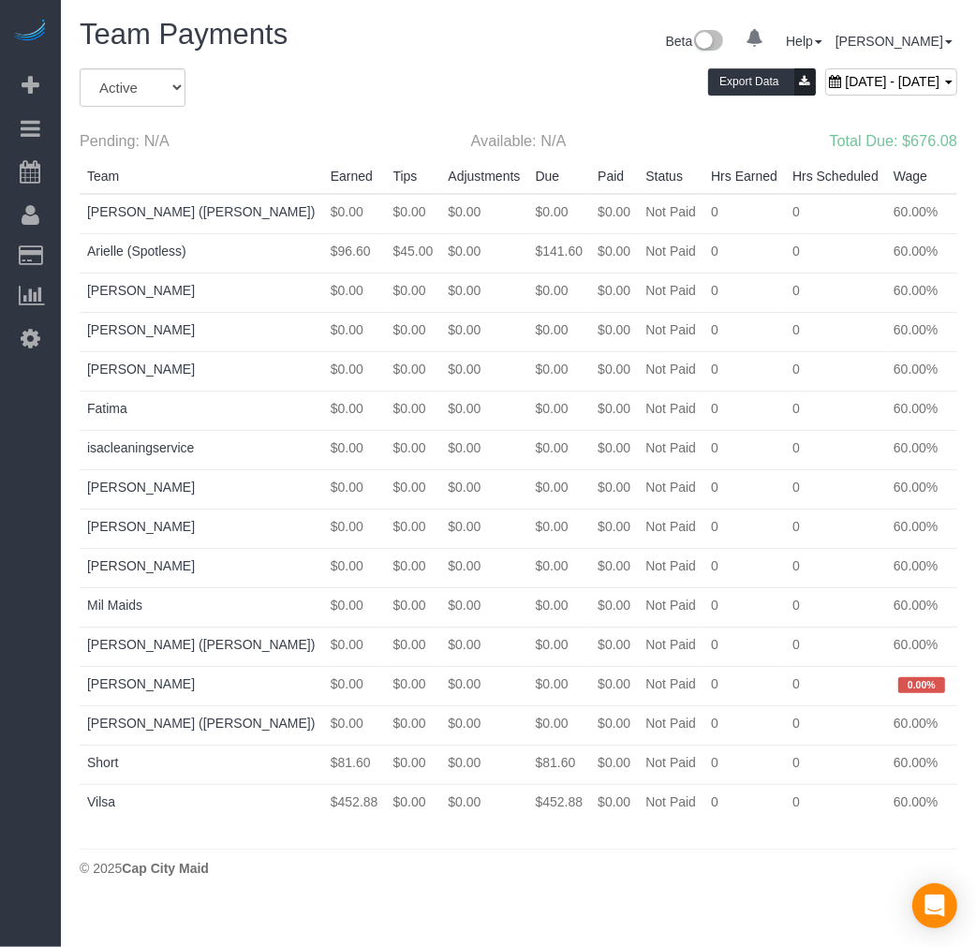
click at [845, 87] on span "[DATE] - [DATE]" at bounding box center [892, 81] width 95 height 15
type input "**********"
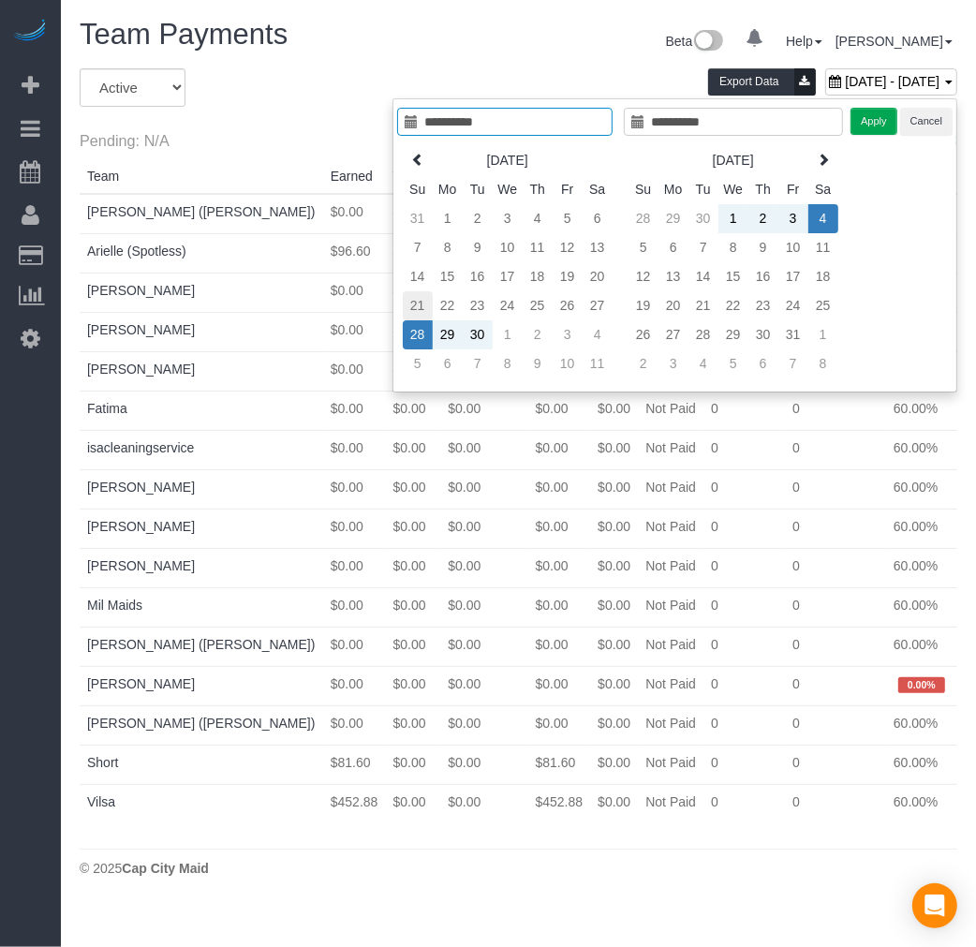
type input "**********"
click at [417, 303] on td "21" at bounding box center [418, 305] width 30 height 29
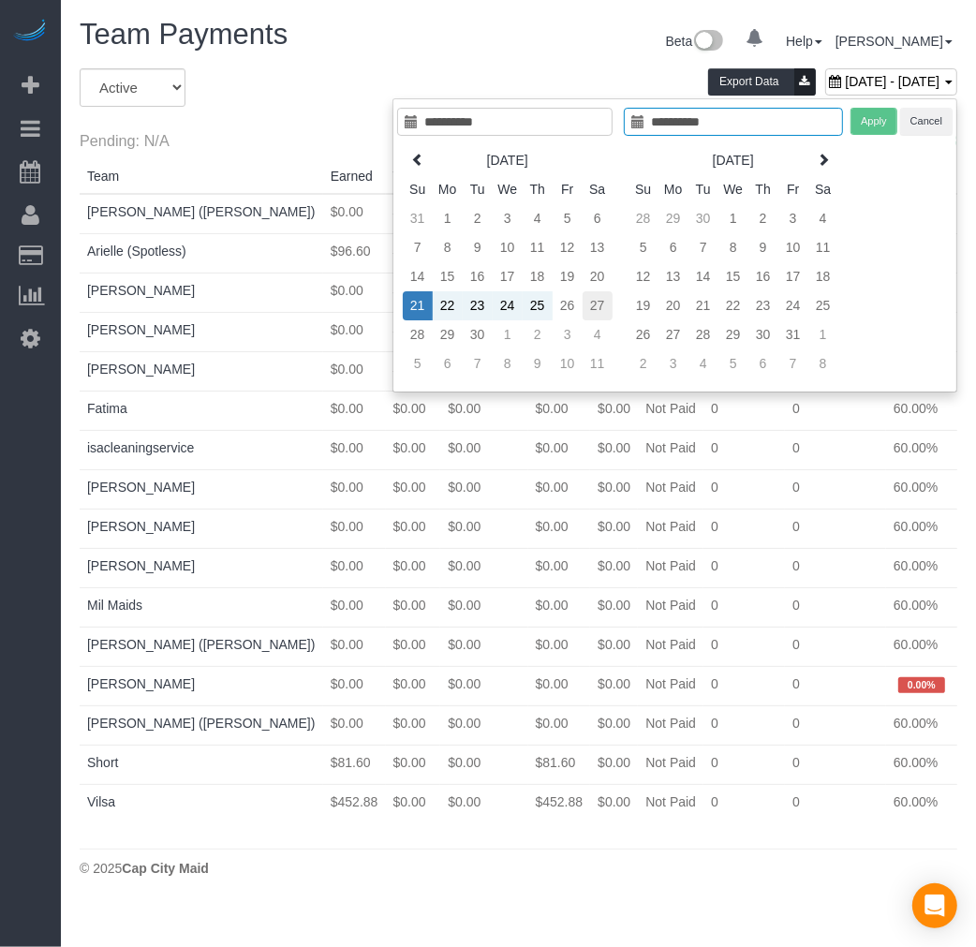
type input "**********"
click at [590, 301] on td "27" at bounding box center [597, 305] width 30 height 29
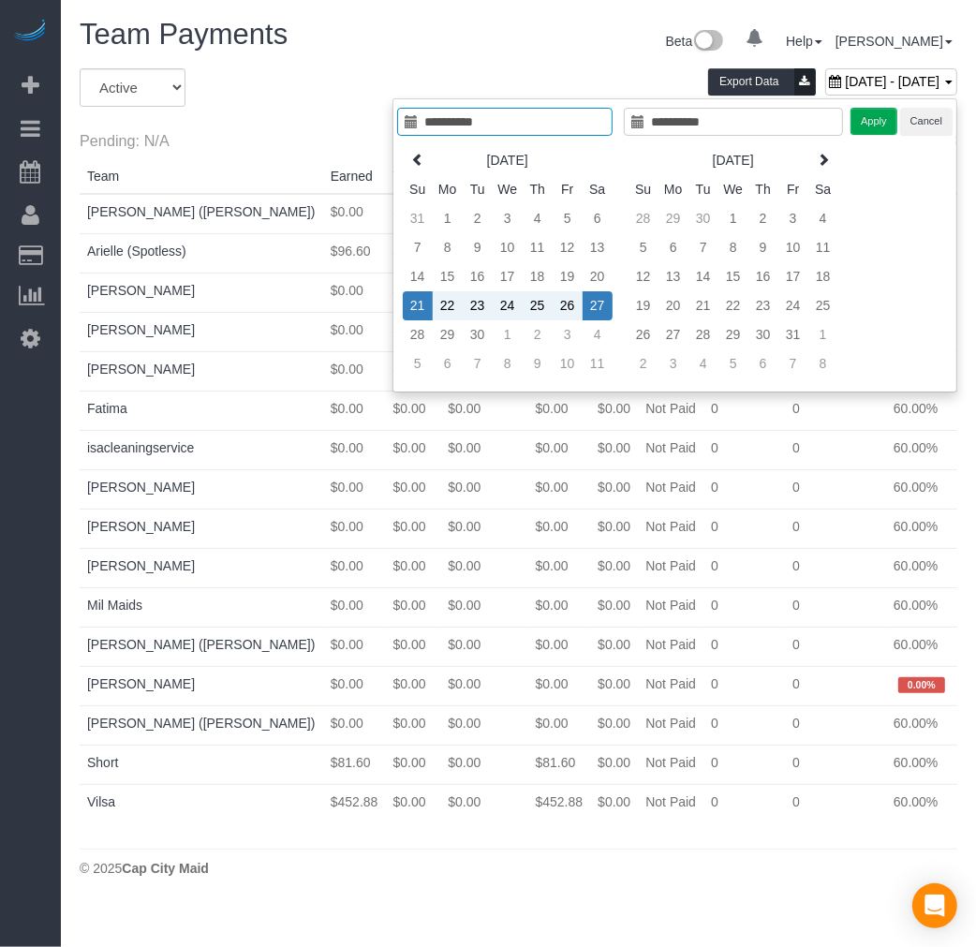
type input "**********"
click at [864, 129] on button "Apply" at bounding box center [873, 121] width 47 height 27
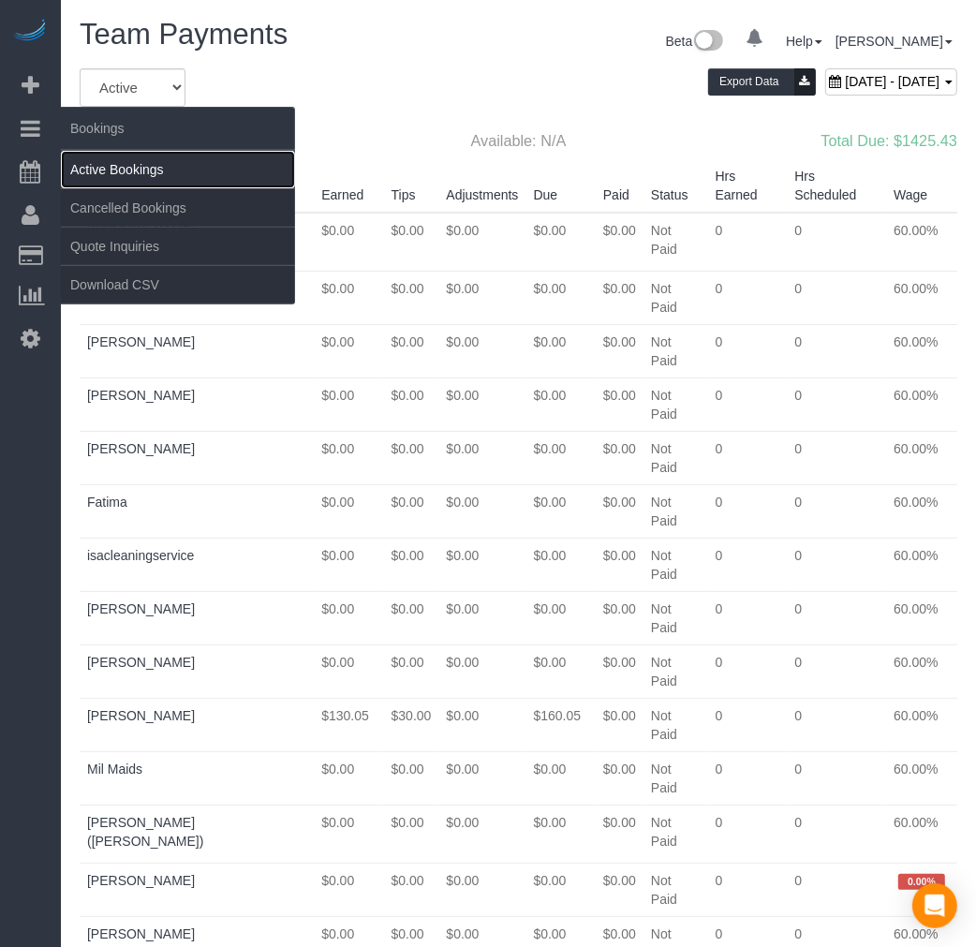
click at [111, 156] on link "Active Bookings" at bounding box center [178, 169] width 234 height 37
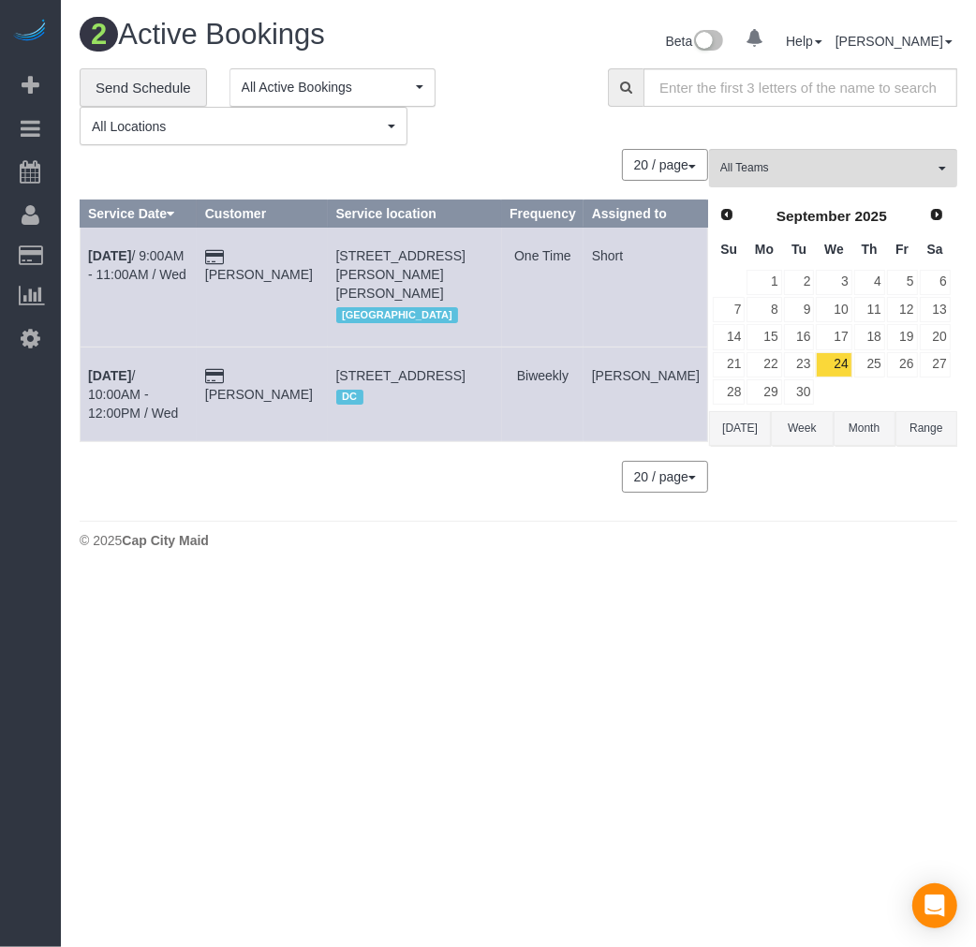
drag, startPoint x: 712, startPoint y: 451, endPoint x: 729, endPoint y: 441, distance: 19.8
click at [713, 451] on div "All Teams Remove Team Filters [PERSON_NAME] ([PERSON_NAME]) Arielle (Spotless) …" at bounding box center [833, 329] width 248 height 361
click at [732, 440] on button "[DATE]" at bounding box center [740, 428] width 62 height 35
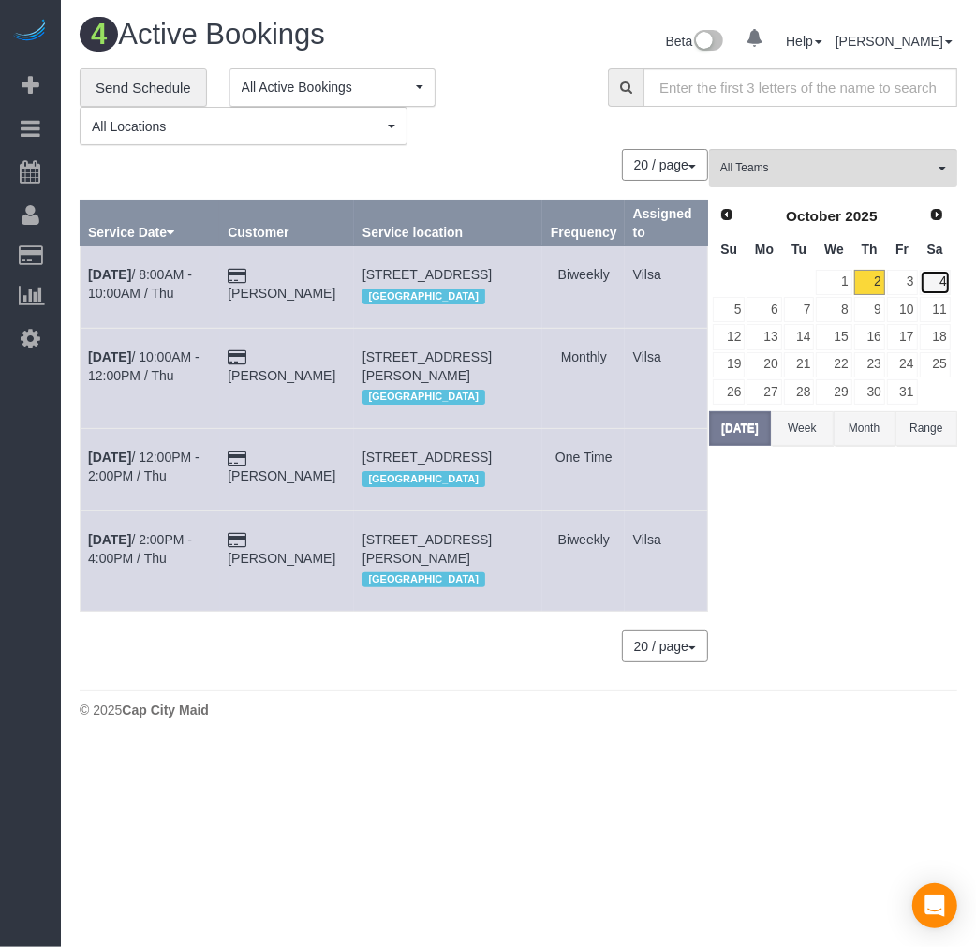
click at [947, 283] on link "4" at bounding box center [935, 282] width 31 height 25
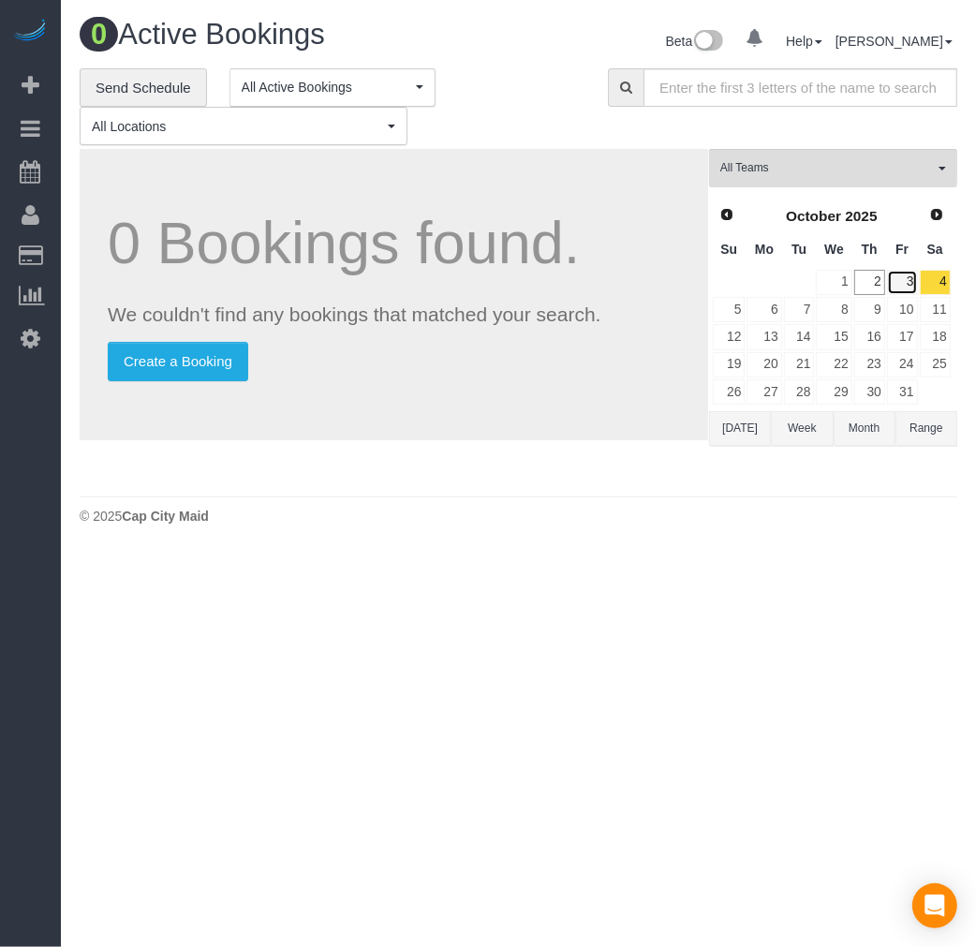
click at [909, 284] on link "3" at bounding box center [902, 282] width 31 height 25
click at [941, 315] on link "11" at bounding box center [935, 309] width 31 height 25
click at [869, 291] on link "2" at bounding box center [869, 282] width 31 height 25
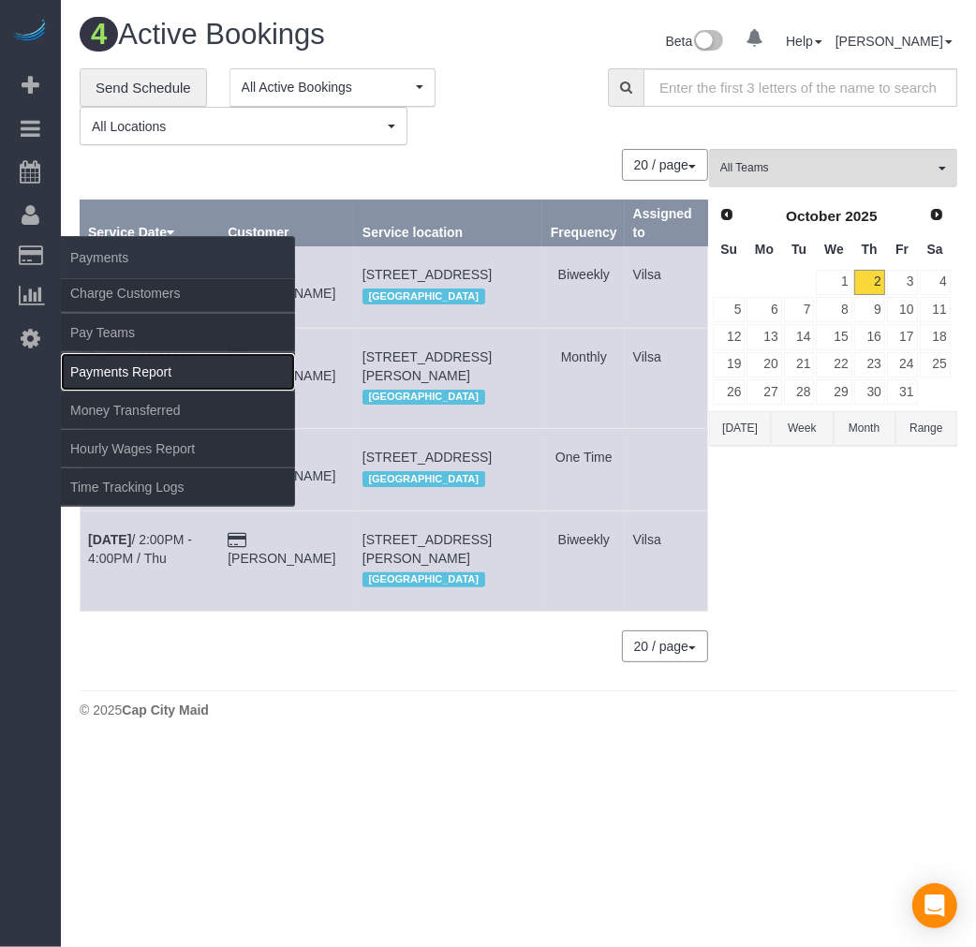
click at [143, 363] on link "Payments Report" at bounding box center [178, 371] width 234 height 37
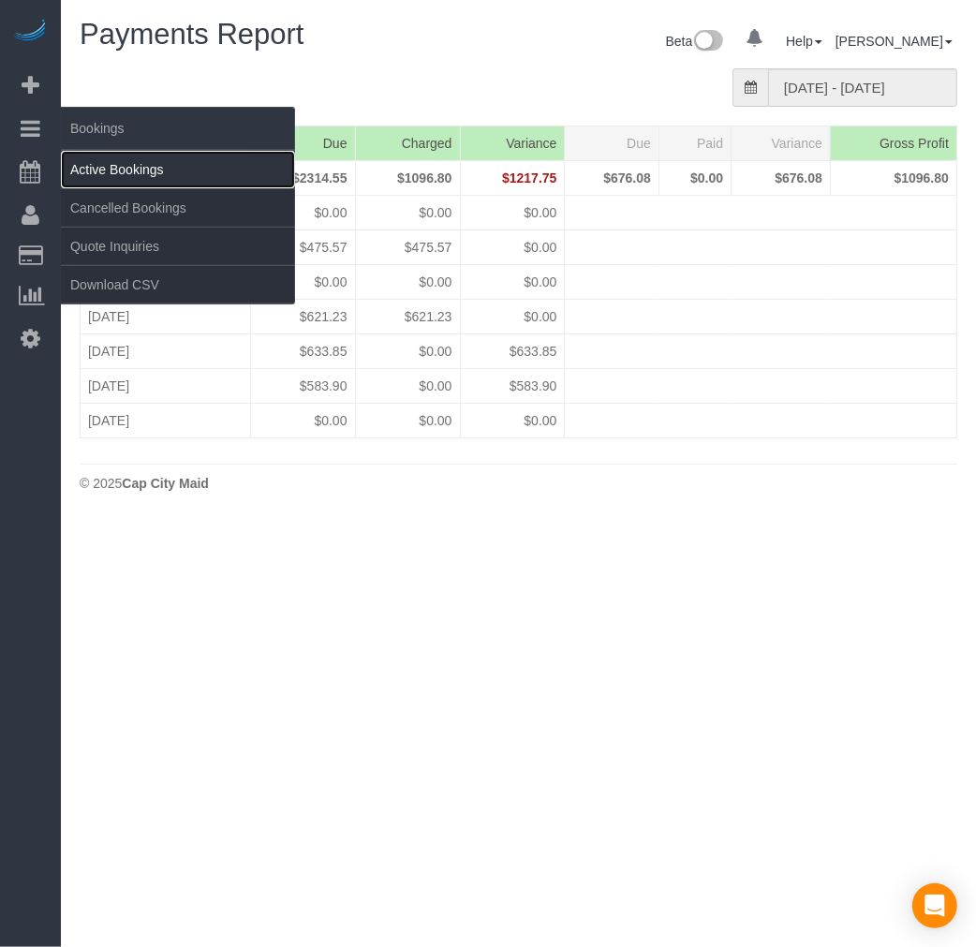
click at [82, 163] on link "Active Bookings" at bounding box center [178, 169] width 234 height 37
